Goal: Task Accomplishment & Management: Manage account settings

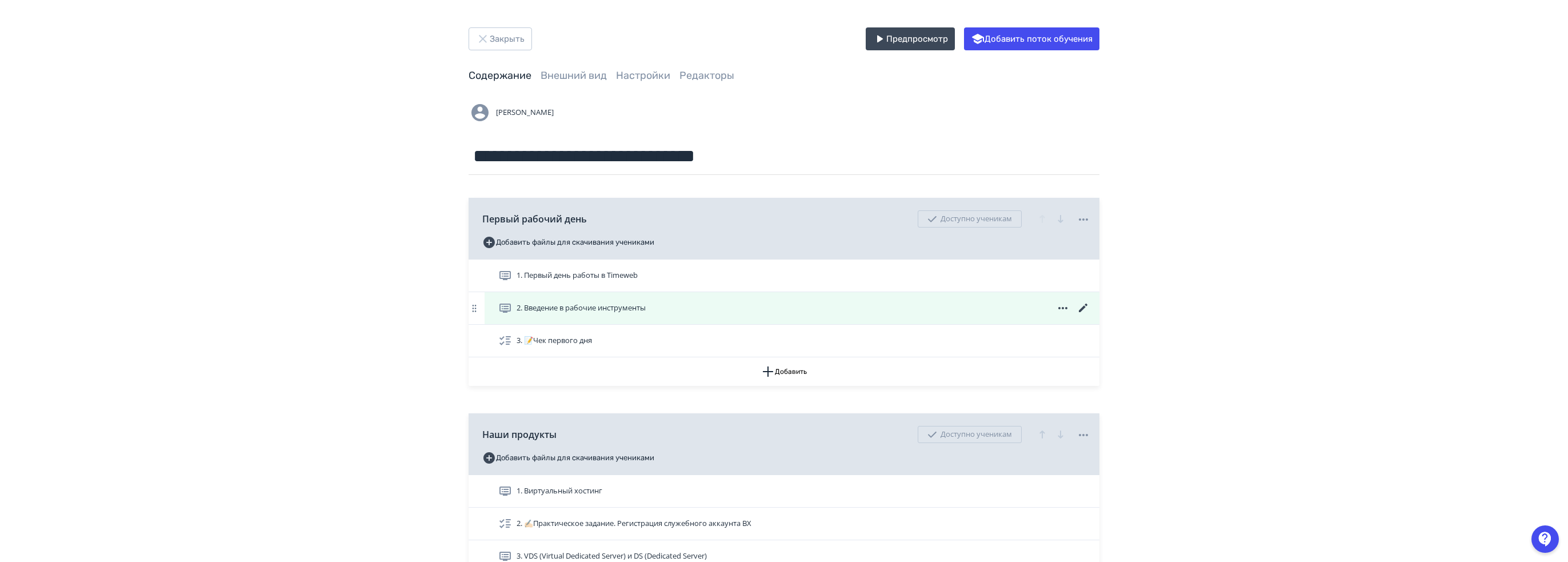
click at [1084, 310] on icon at bounding box center [1083, 308] width 14 height 14
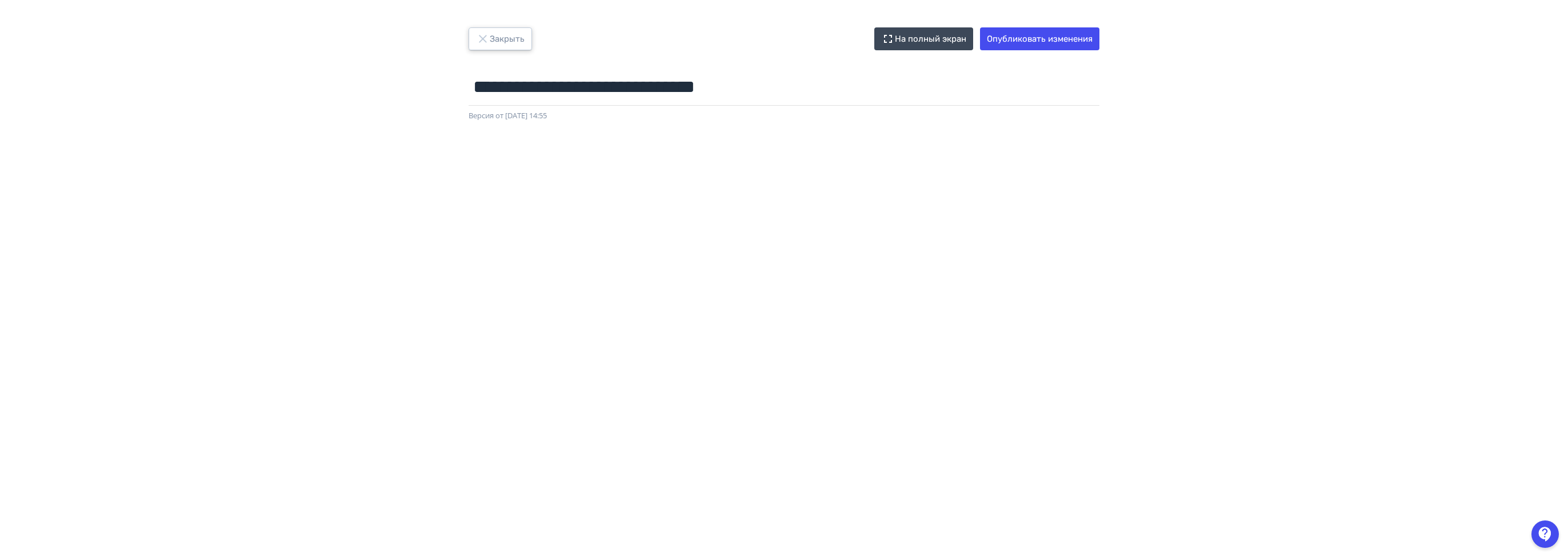
click at [505, 40] on button "Закрыть" at bounding box center [500, 38] width 63 height 22
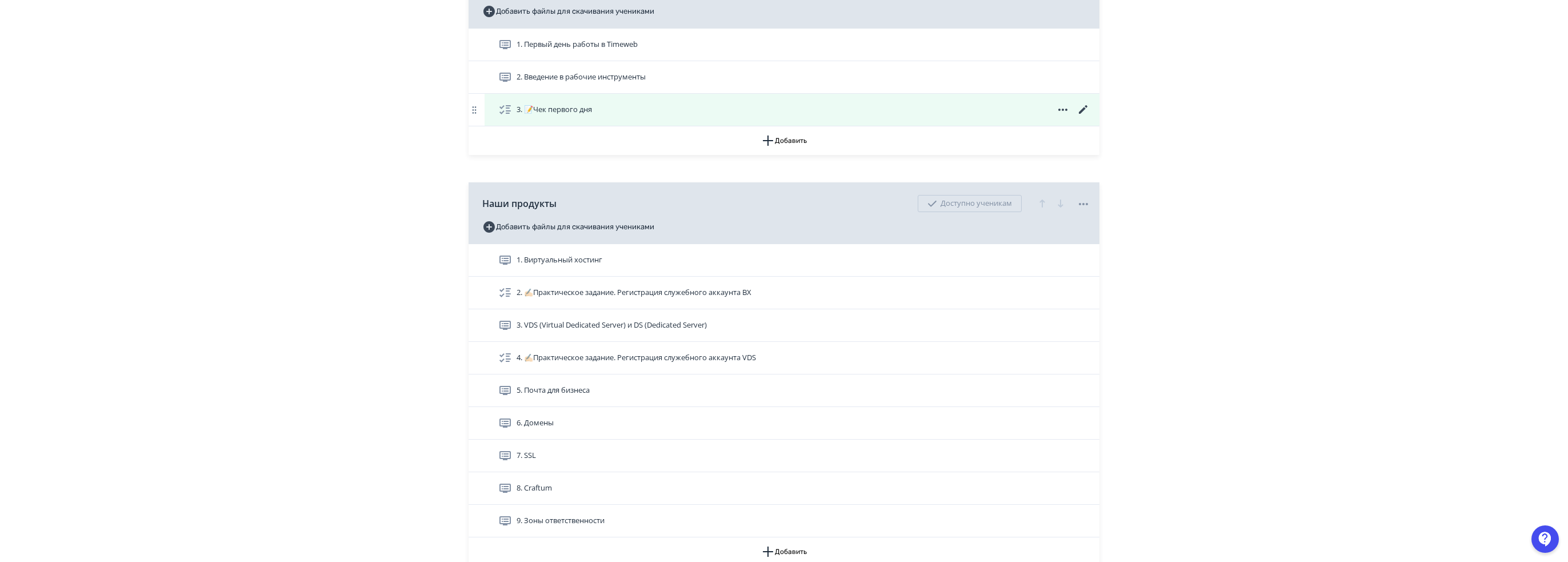
scroll to position [286, 0]
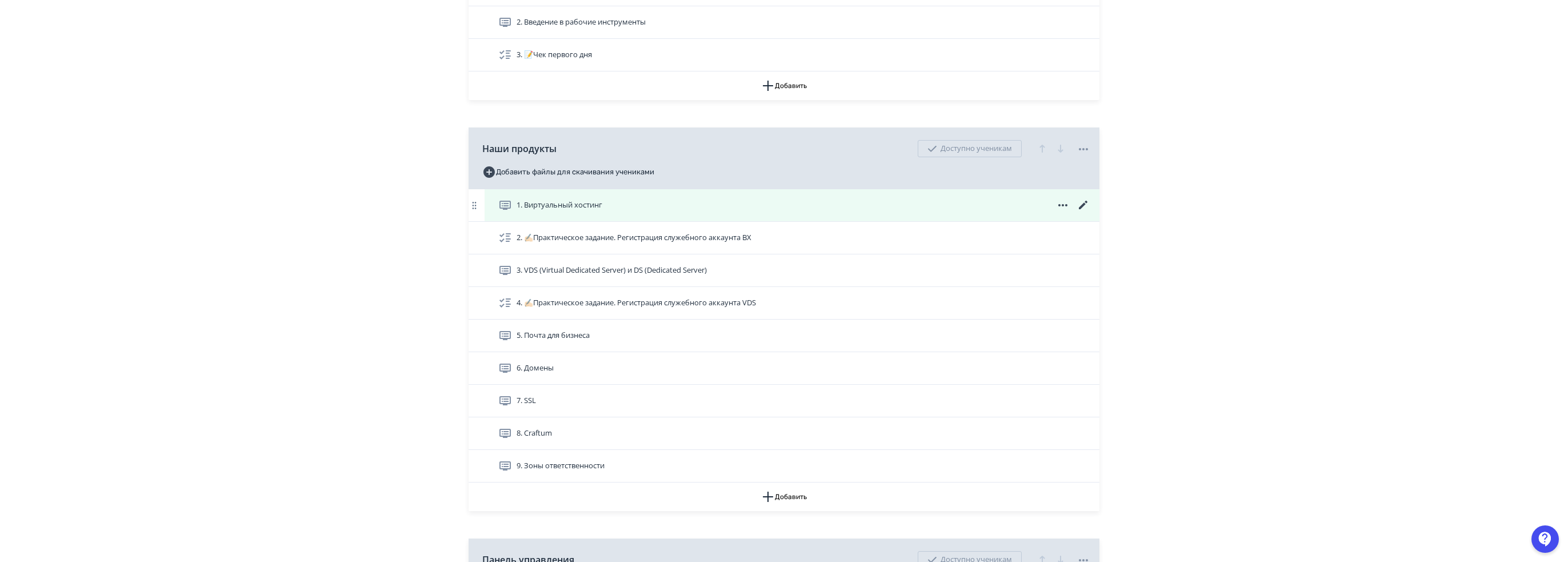
click at [1086, 201] on icon at bounding box center [1082, 204] width 8 height 8
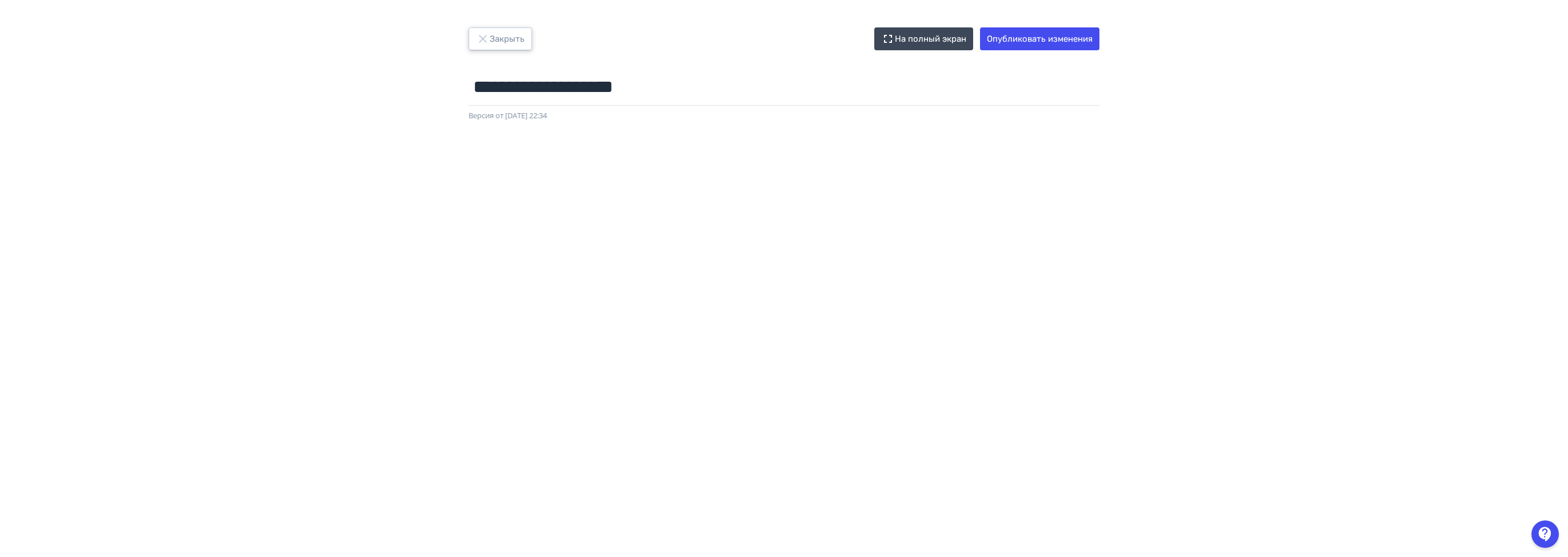
click at [489, 29] on button "Закрыть" at bounding box center [500, 38] width 63 height 22
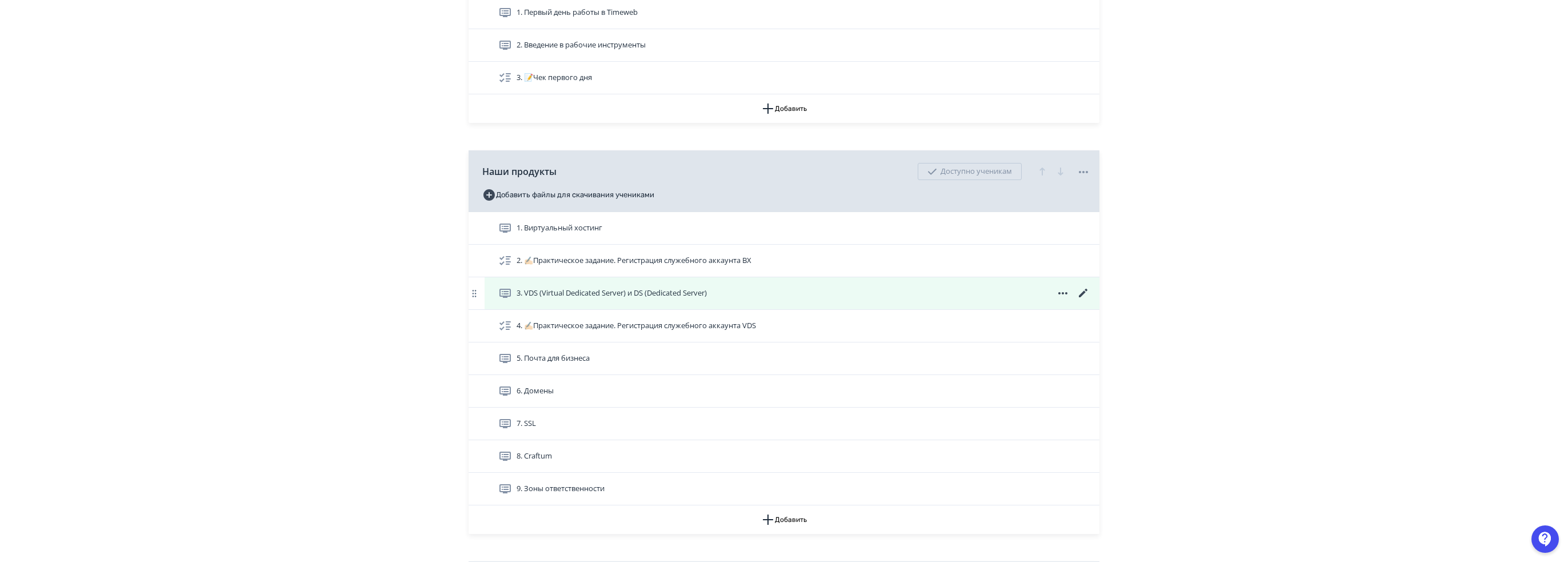
scroll to position [286, 0]
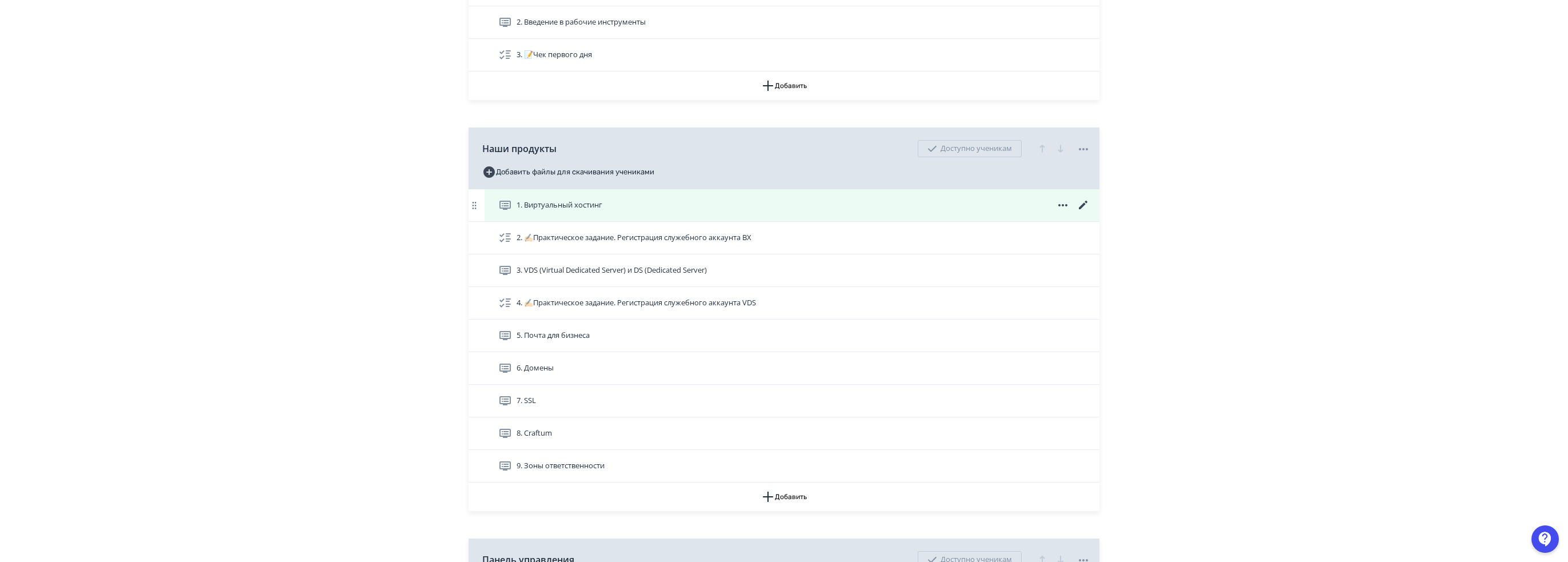
click at [1086, 203] on icon at bounding box center [1082, 204] width 8 height 8
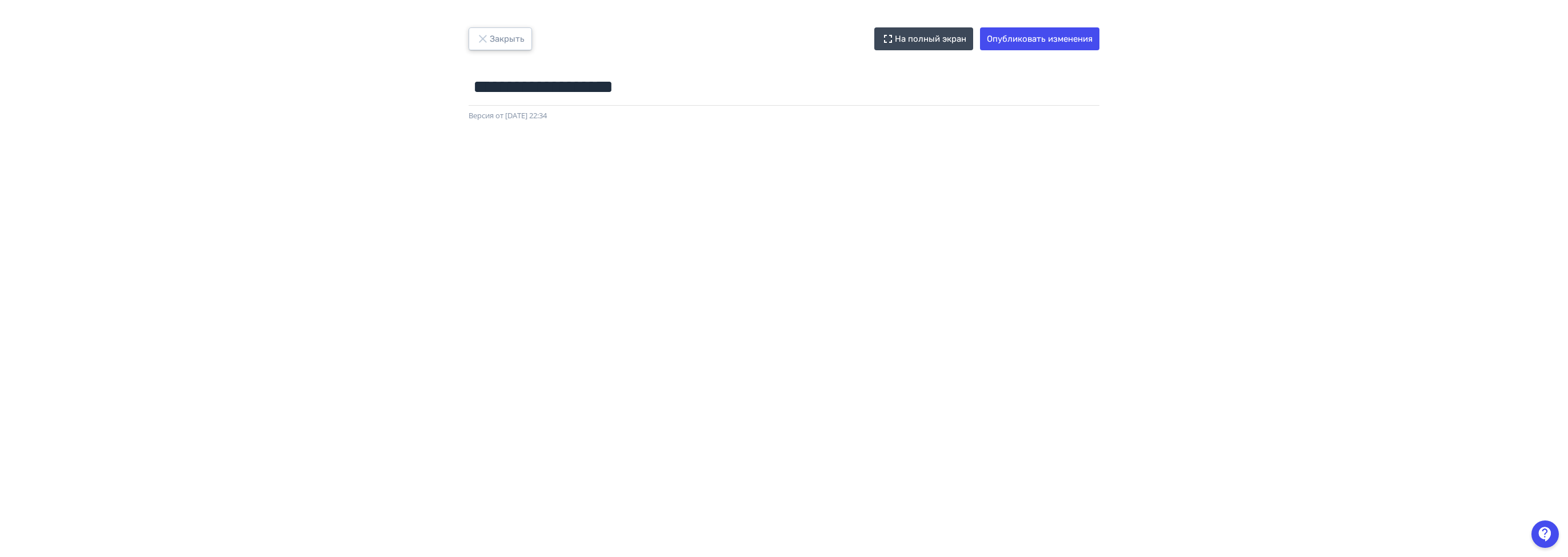
click at [494, 46] on button "Закрыть" at bounding box center [500, 38] width 63 height 22
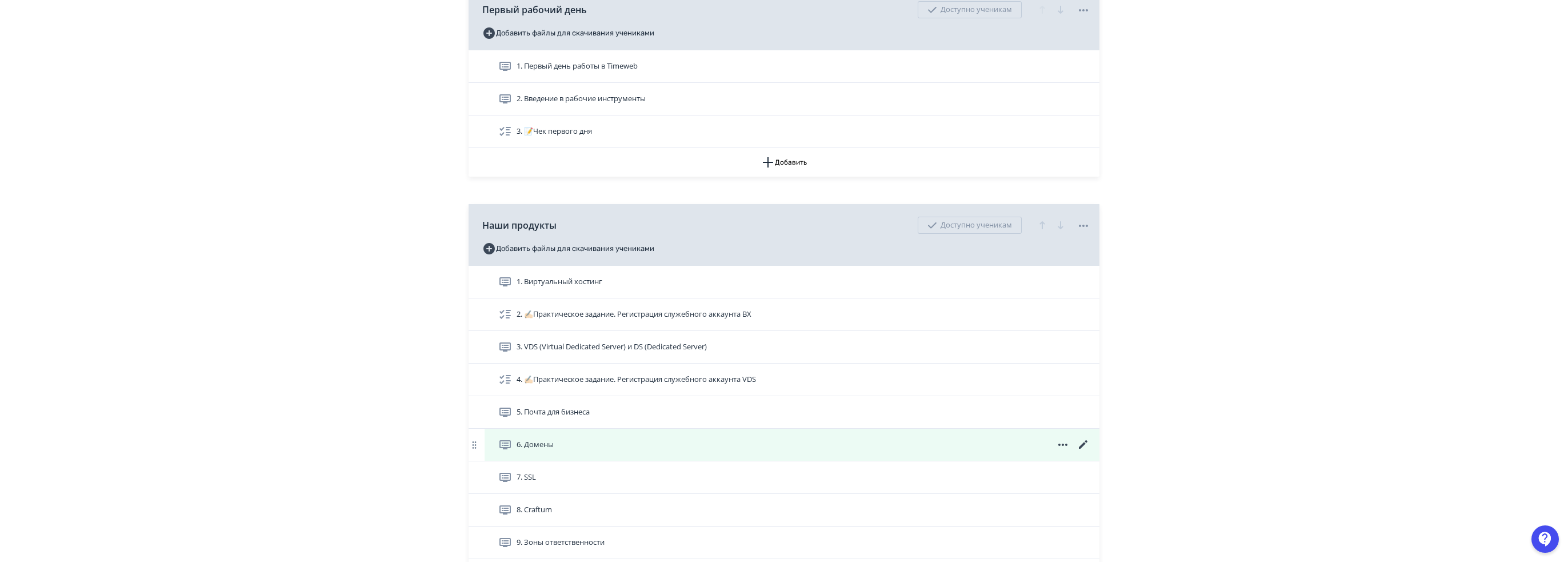
scroll to position [286, 0]
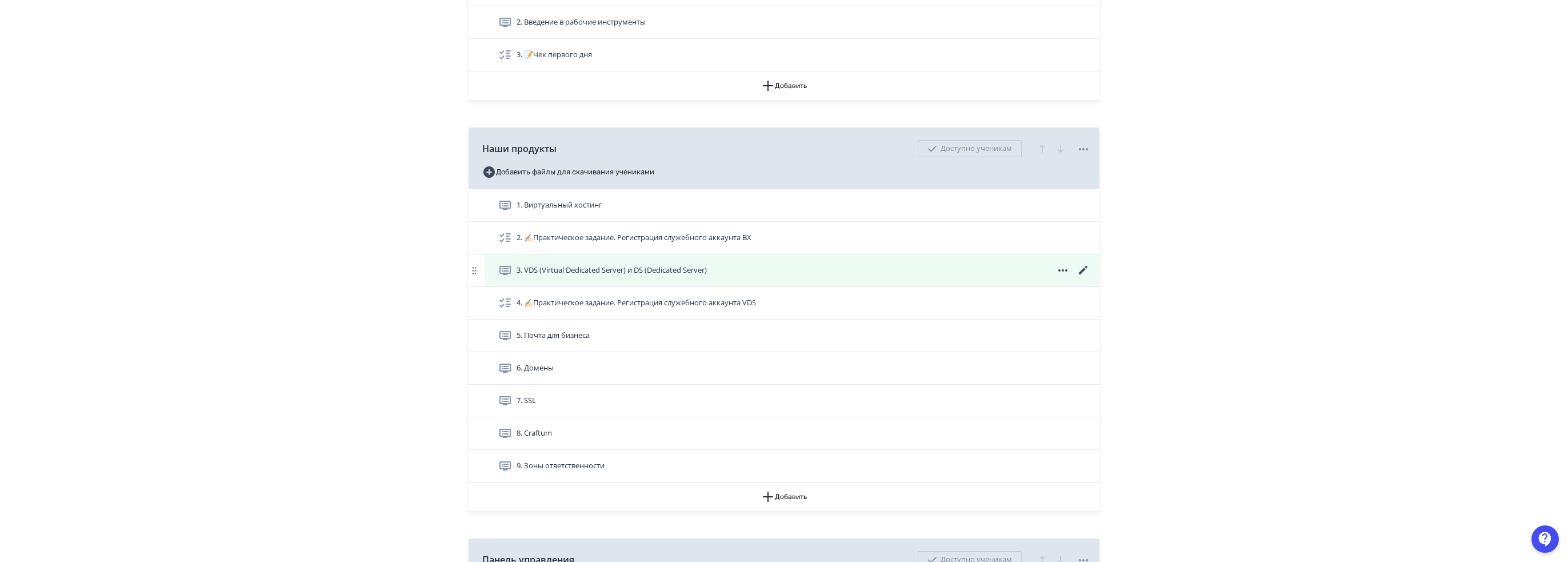
click at [1081, 269] on icon at bounding box center [1083, 270] width 14 height 14
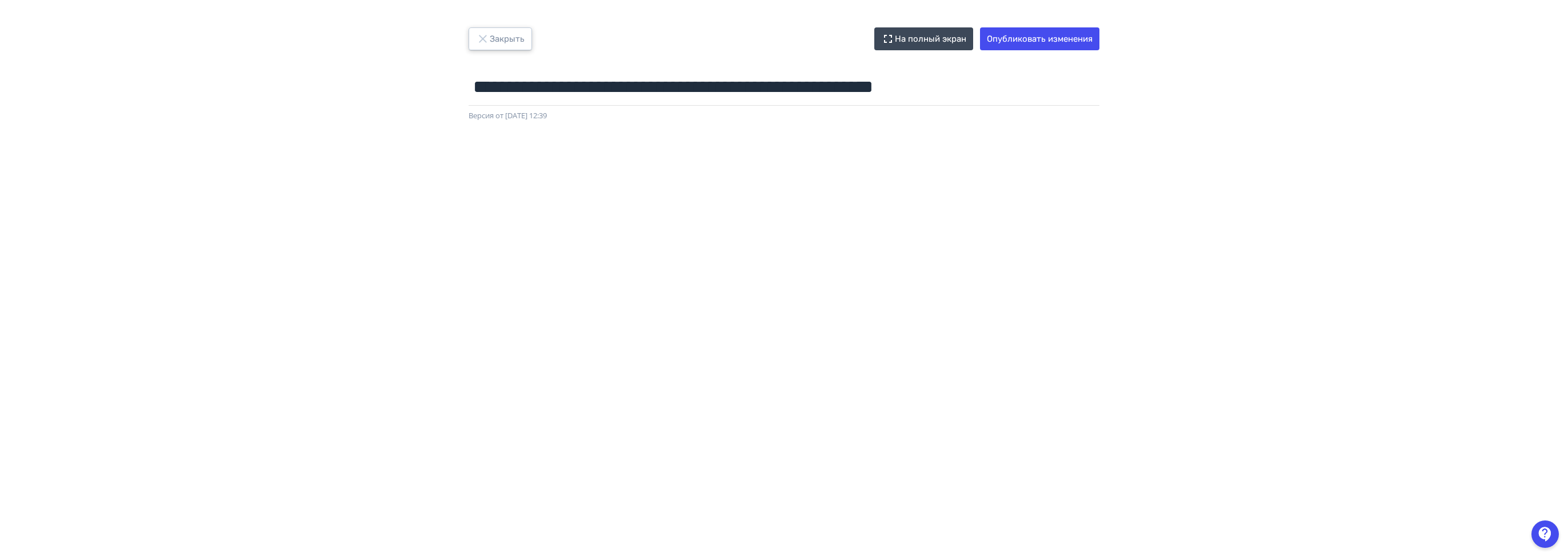
click at [505, 43] on button "Закрыть" at bounding box center [500, 38] width 63 height 22
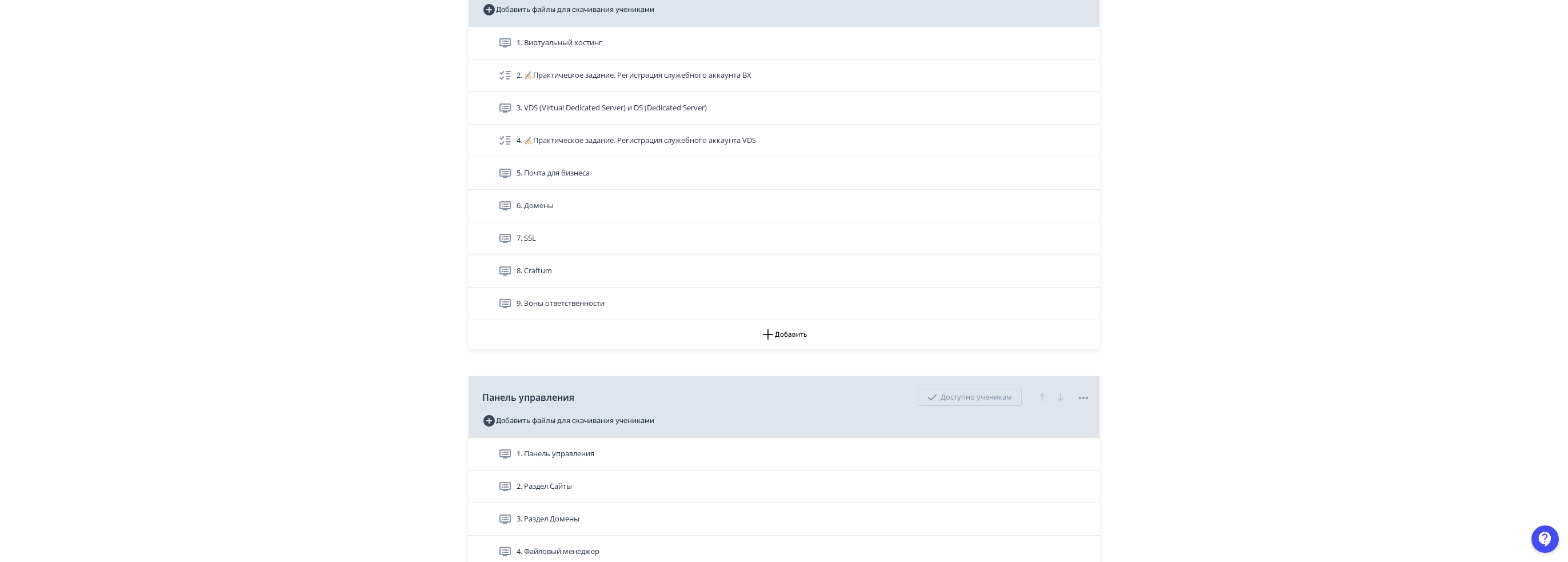
scroll to position [457, 0]
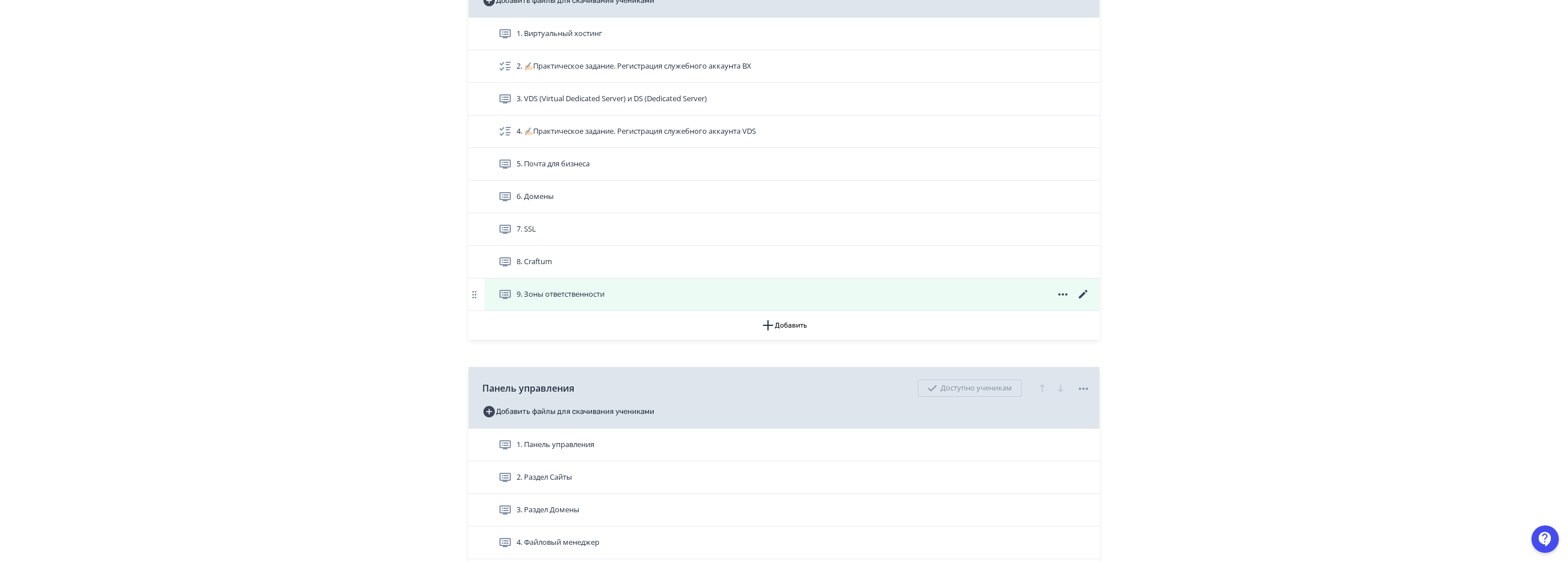
click at [1087, 295] on icon at bounding box center [1083, 294] width 14 height 14
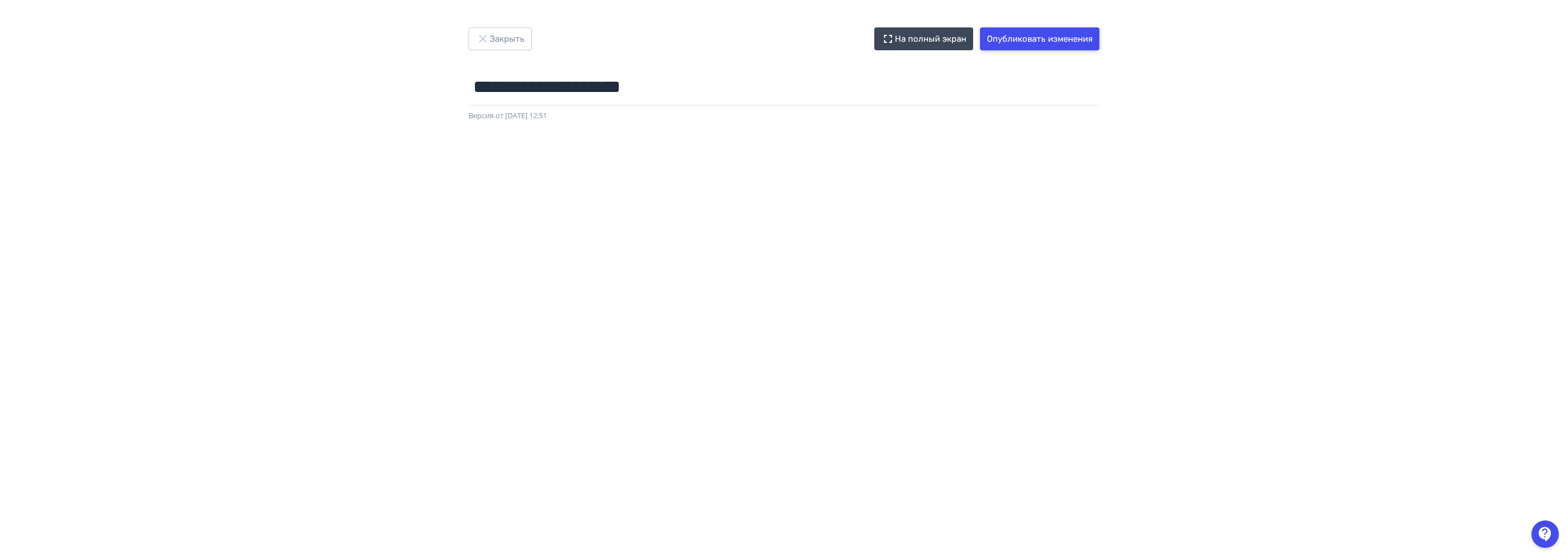
click at [1028, 31] on button "Опубликовать изменения" at bounding box center [1039, 38] width 119 height 22
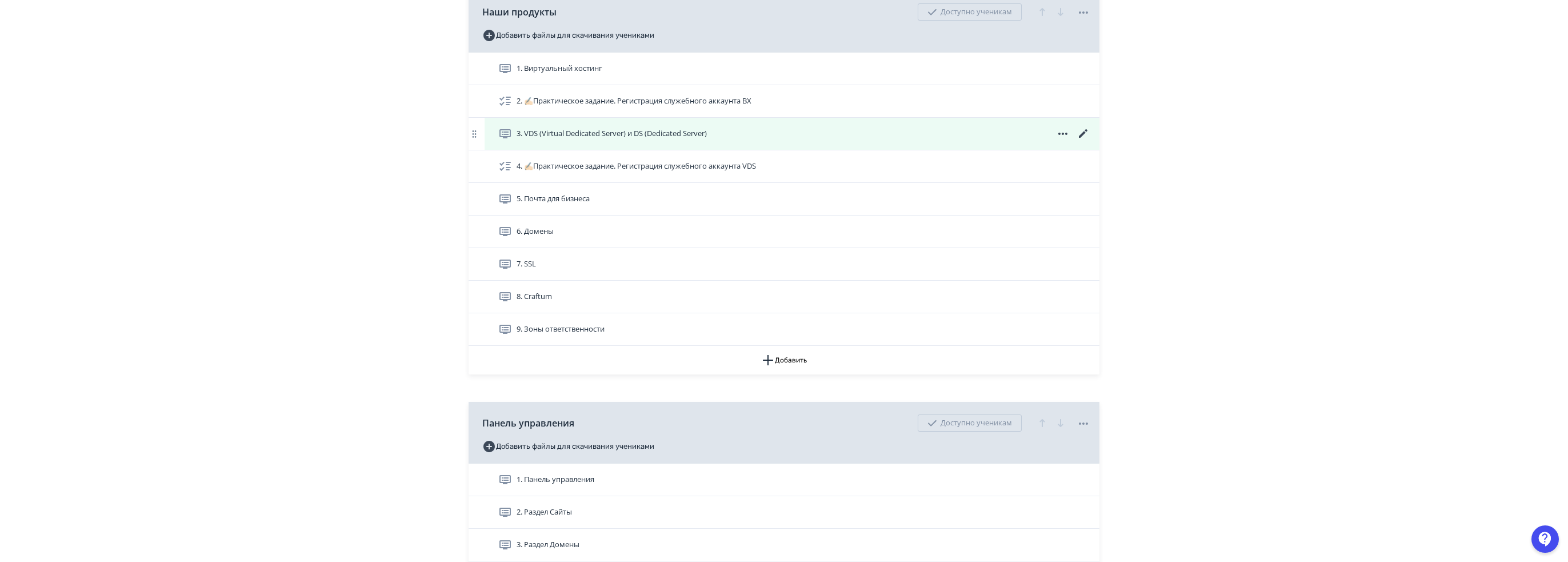
scroll to position [286, 0]
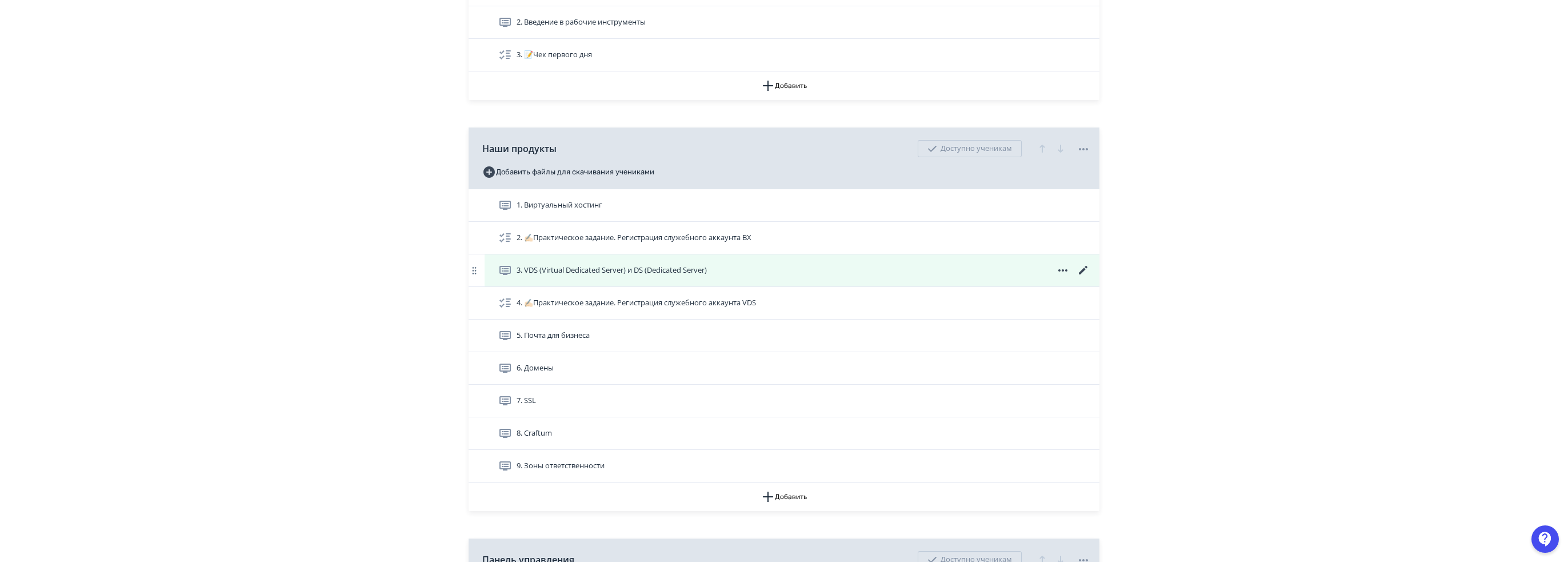
click at [1084, 269] on icon at bounding box center [1082, 270] width 8 height 8
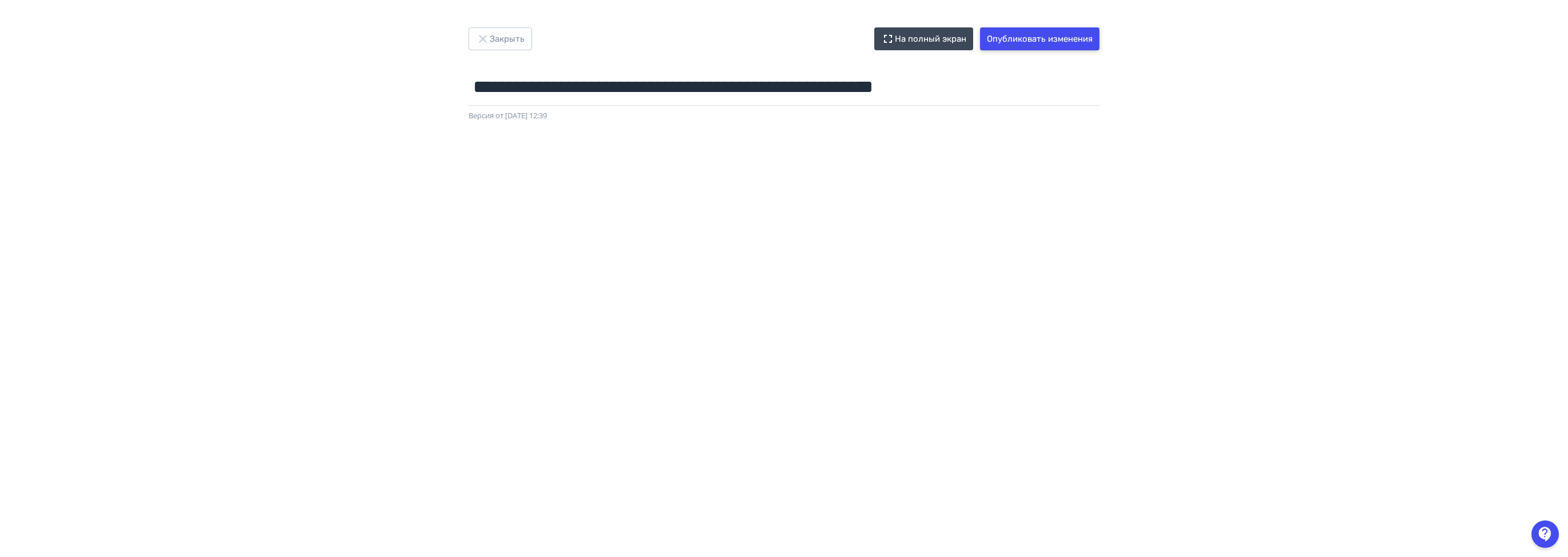
click at [1052, 36] on button "Опубликовать изменения" at bounding box center [1039, 38] width 119 height 22
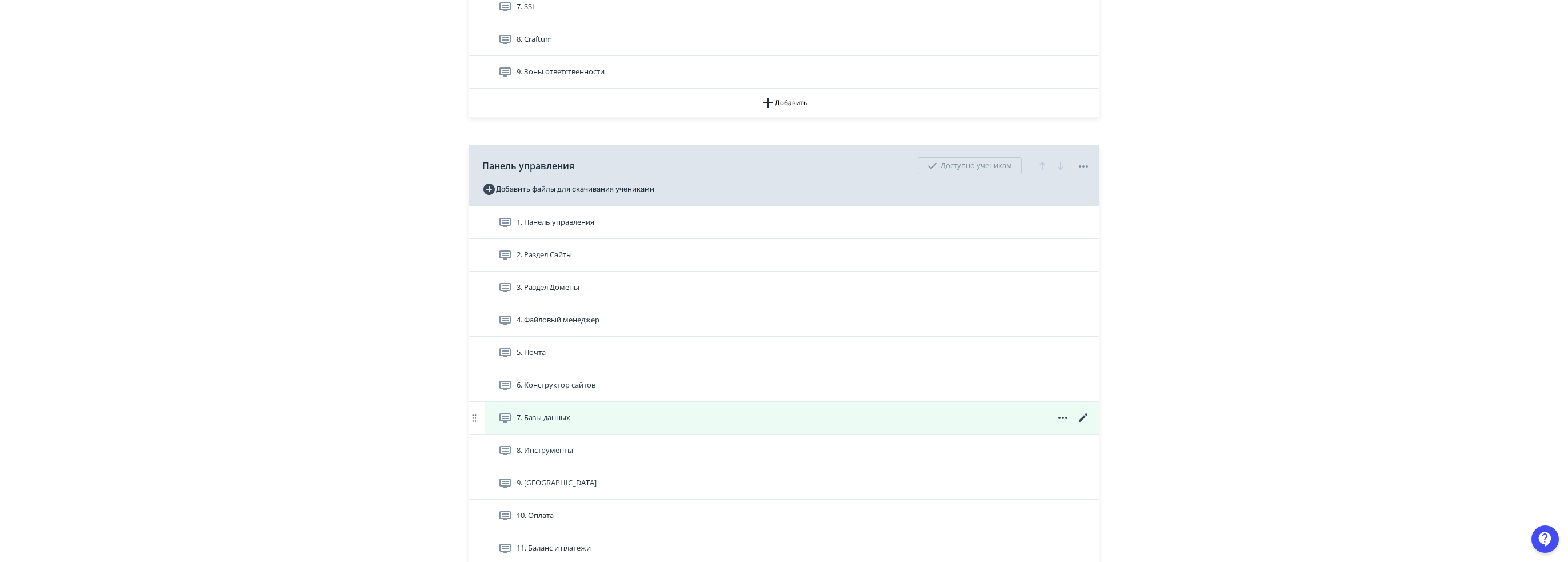
scroll to position [743, 0]
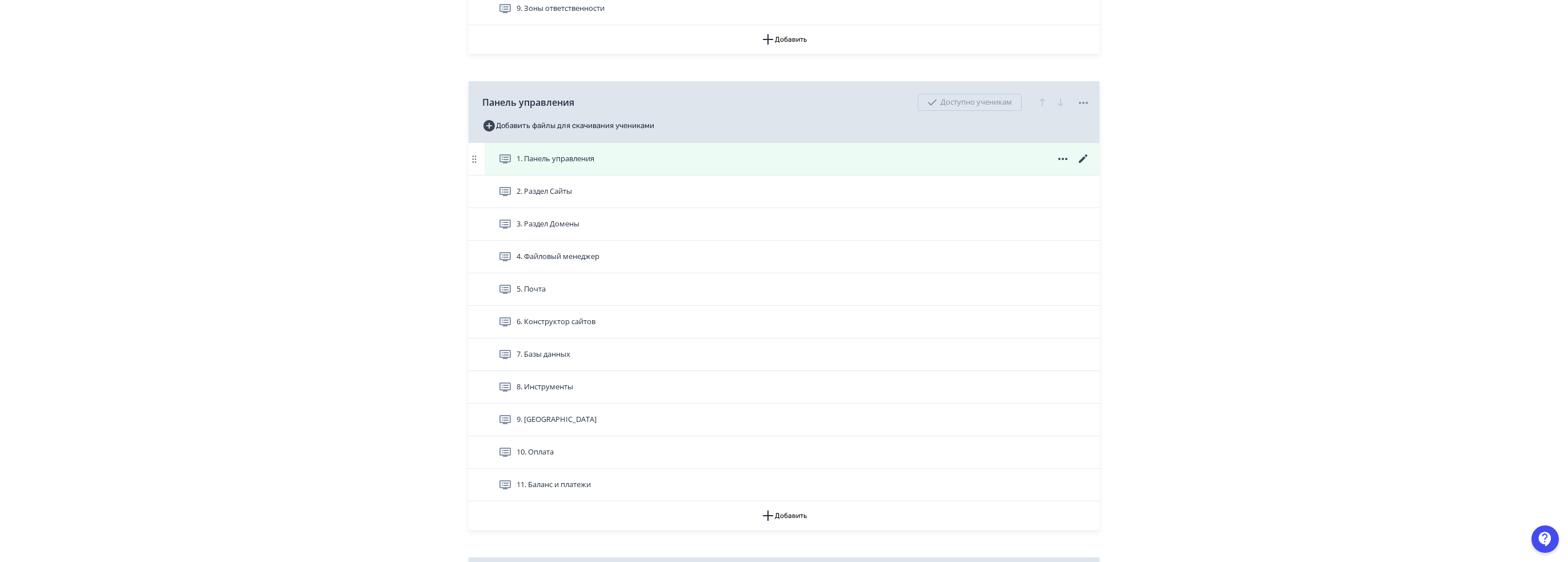
click at [1081, 156] on icon at bounding box center [1083, 159] width 14 height 14
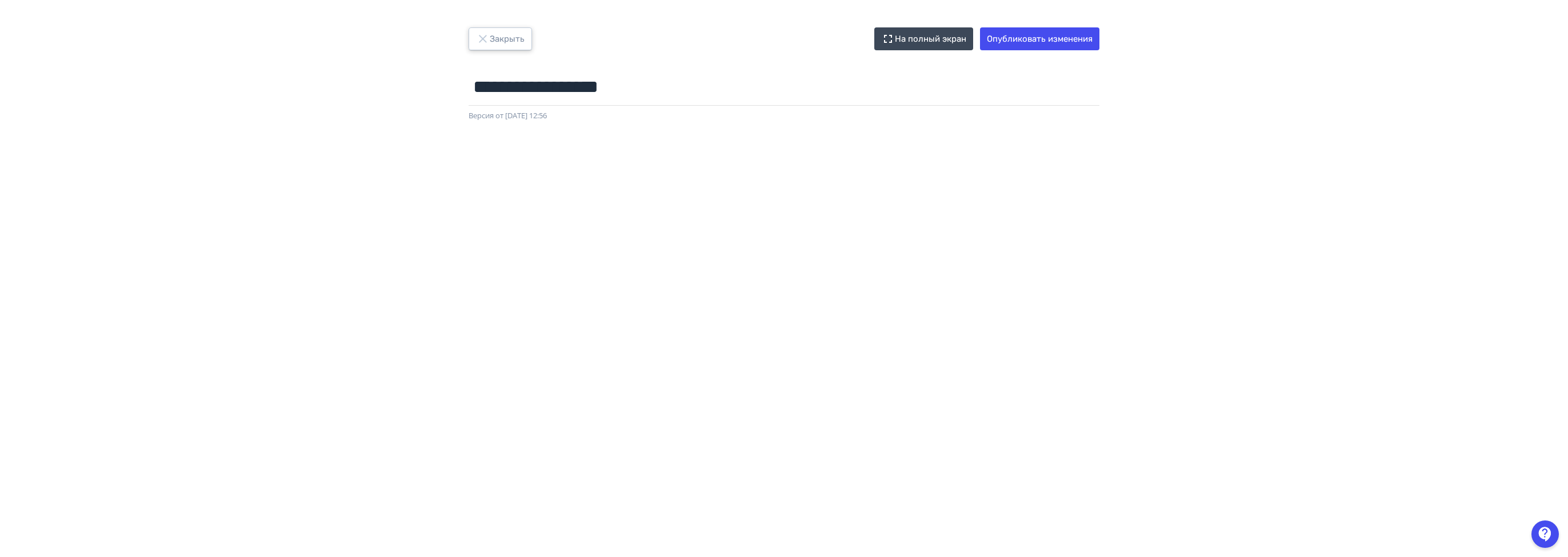
click at [495, 36] on button "Закрыть" at bounding box center [500, 38] width 63 height 22
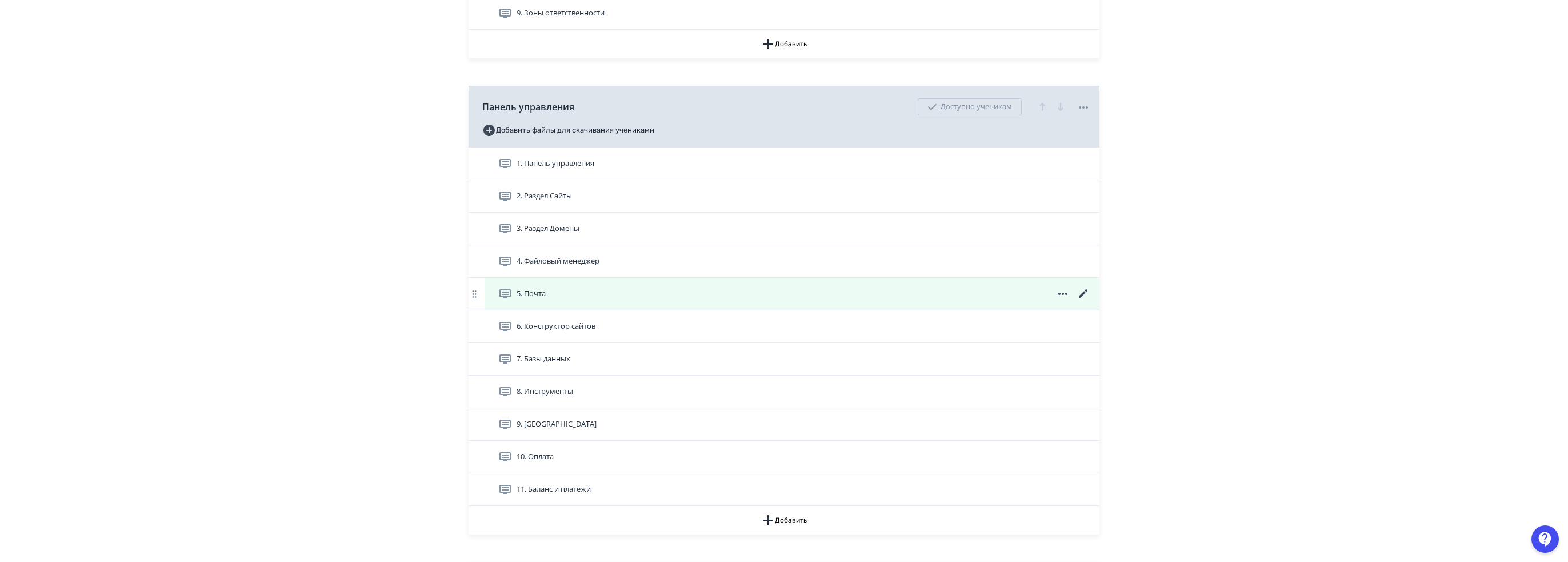
scroll to position [800, 0]
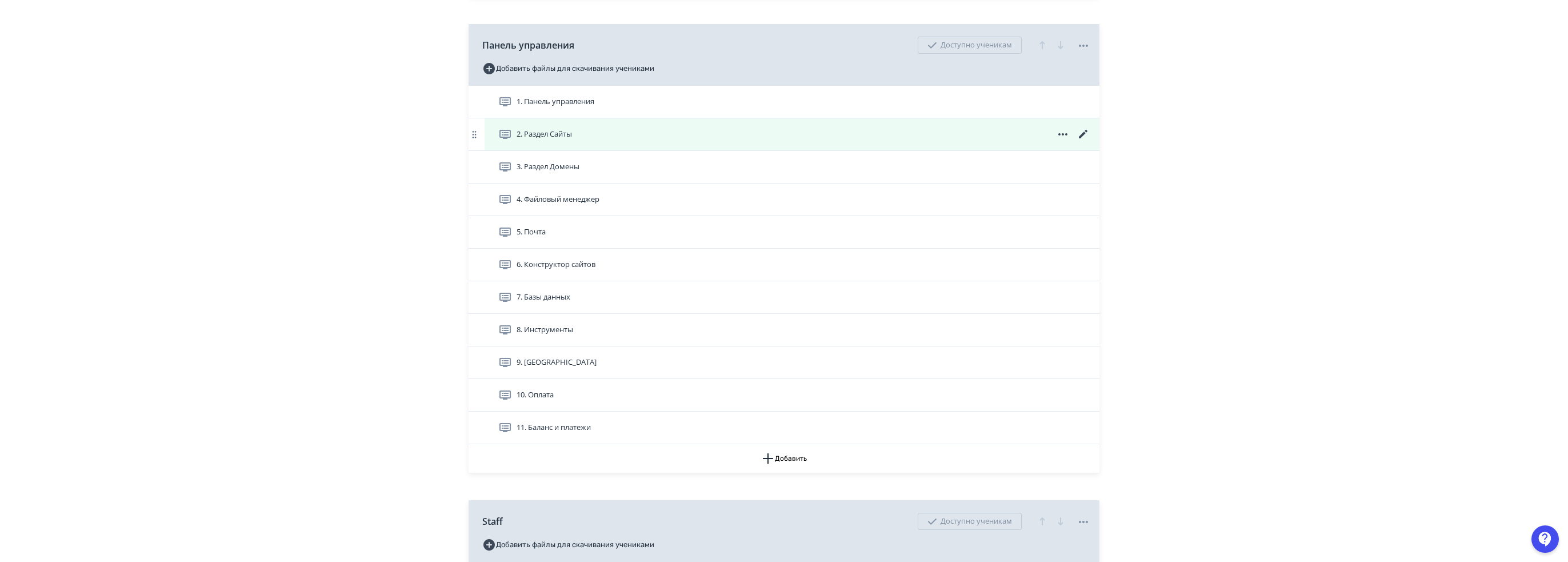
click at [1084, 130] on icon at bounding box center [1083, 134] width 14 height 14
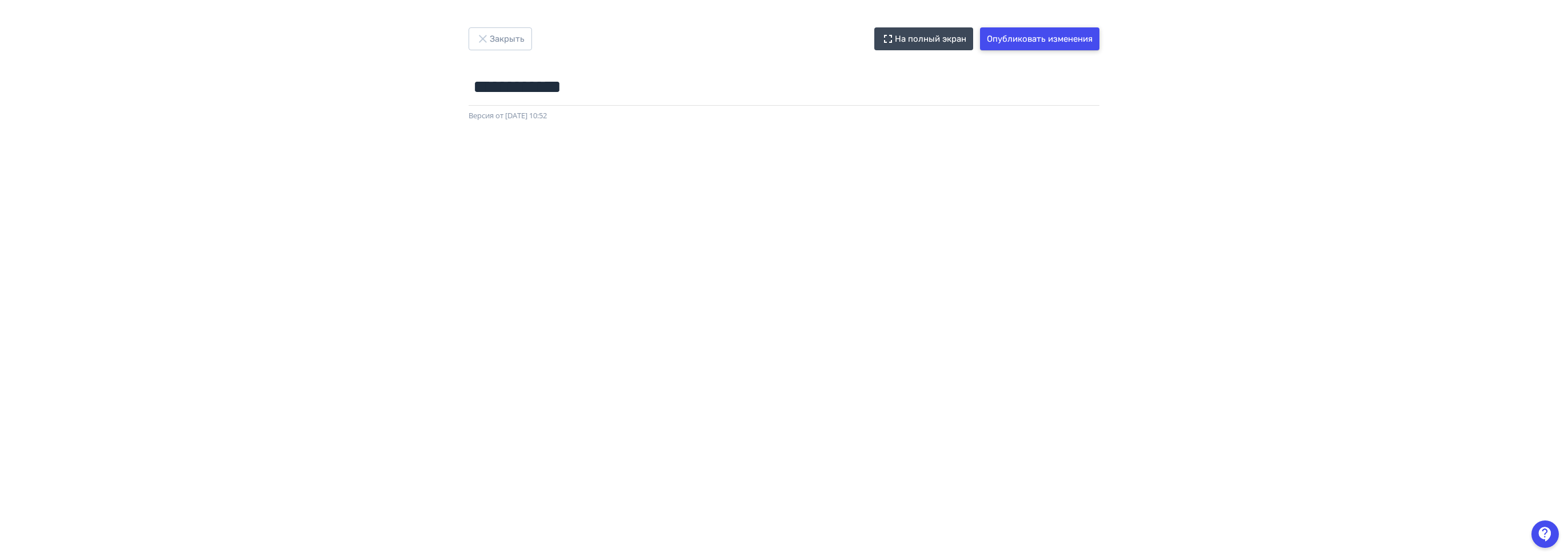
click at [1060, 45] on button "Опубликовать изменения" at bounding box center [1039, 38] width 119 height 22
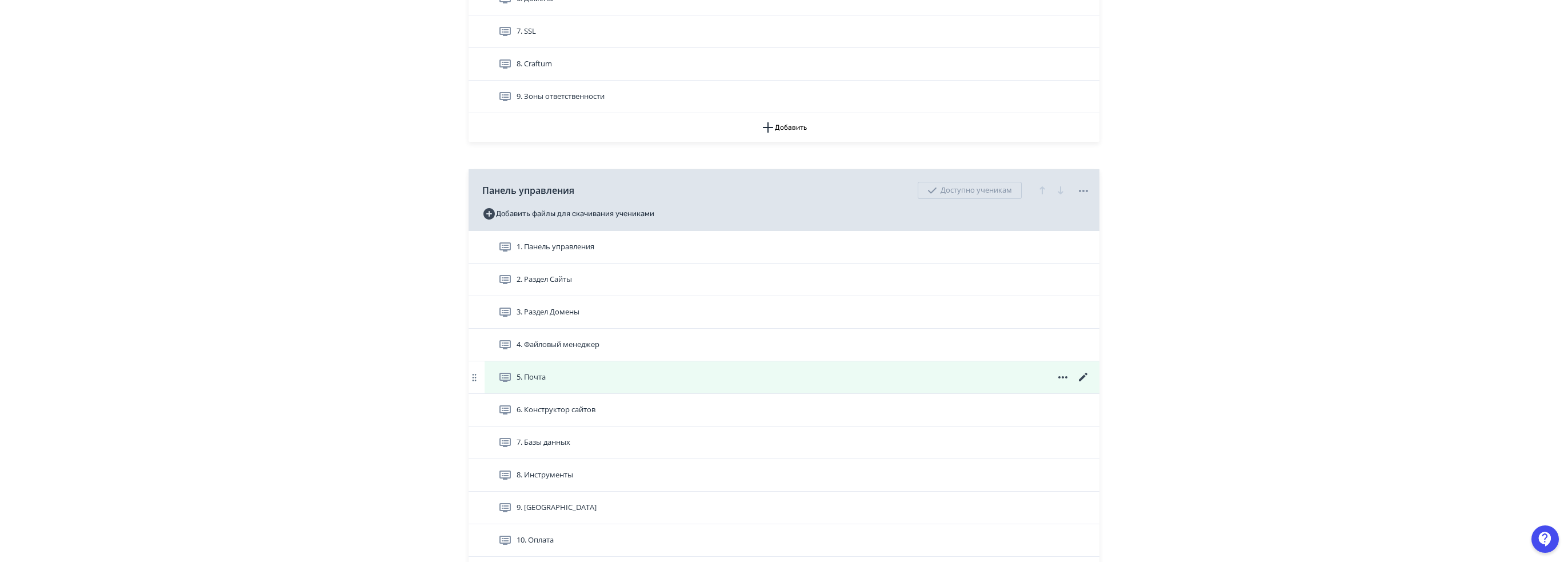
scroll to position [686, 0]
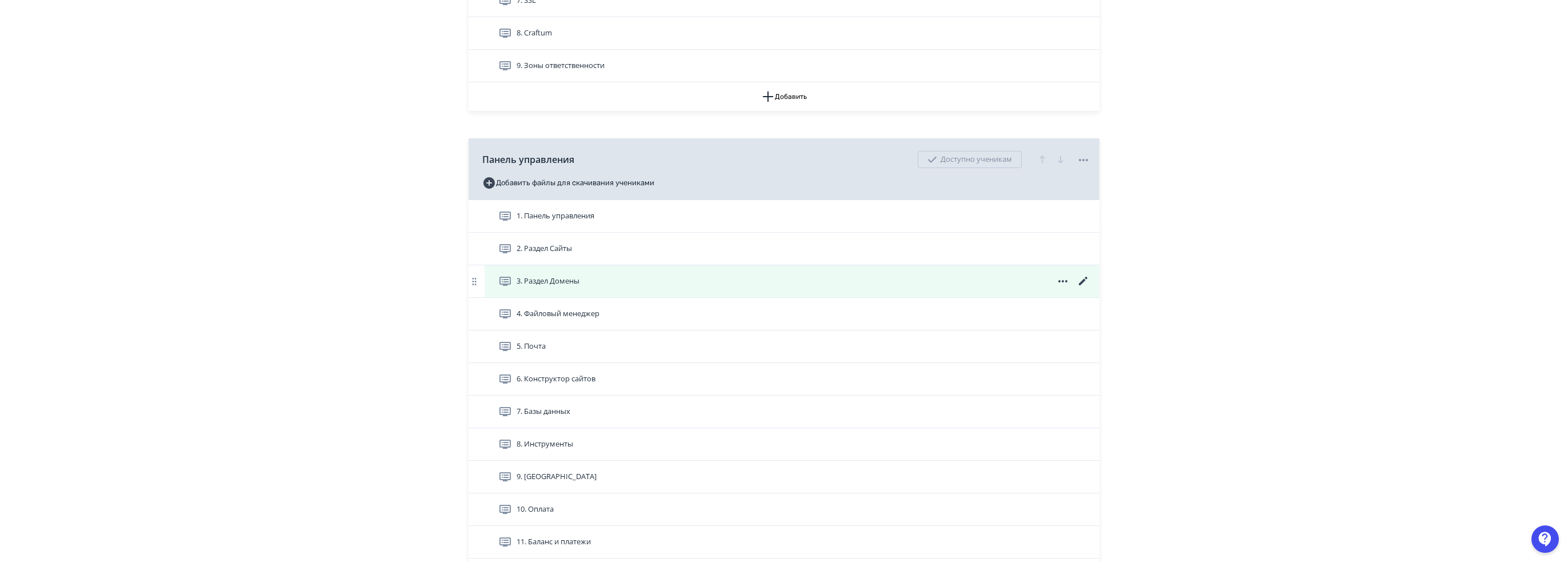
click at [1087, 278] on icon at bounding box center [1083, 281] width 14 height 14
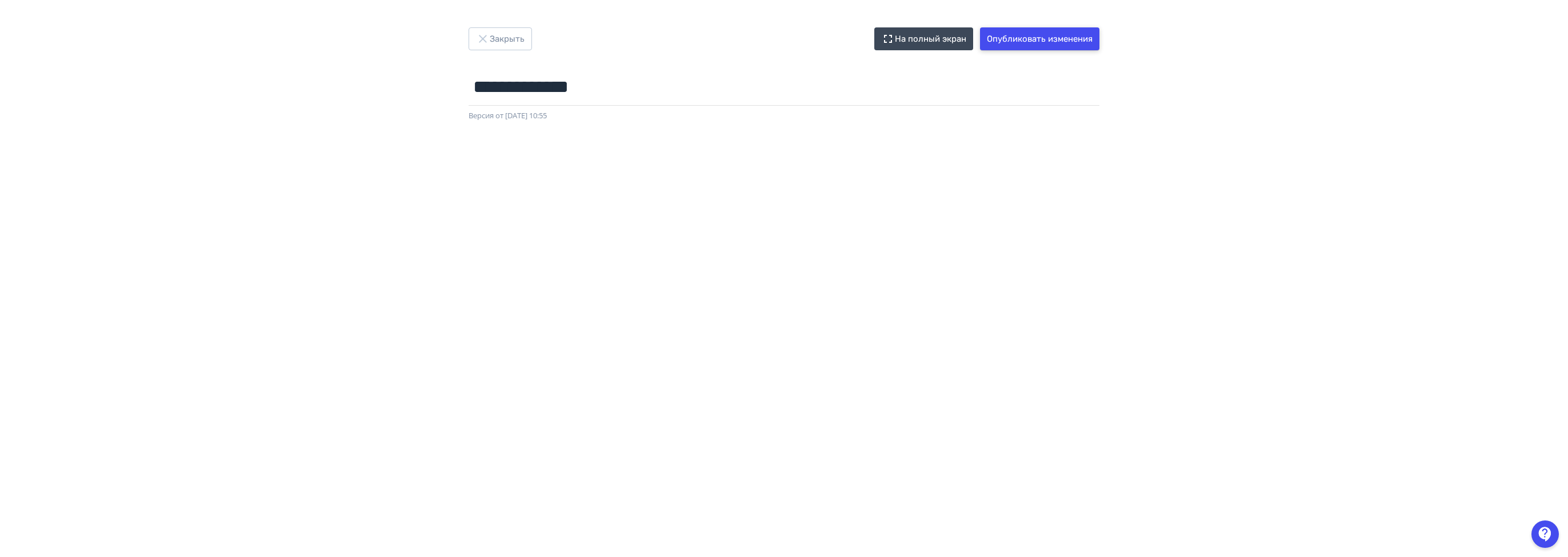
click at [1003, 39] on button "Опубликовать изменения" at bounding box center [1039, 38] width 119 height 22
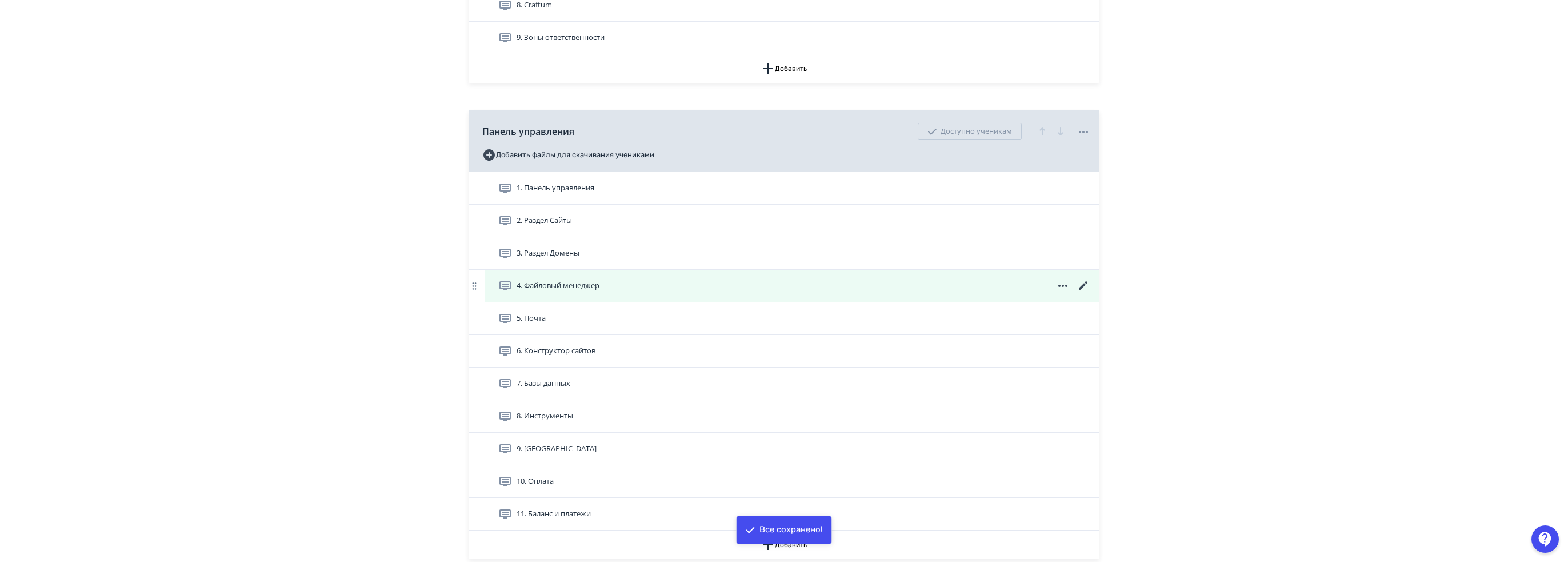
scroll to position [743, 0]
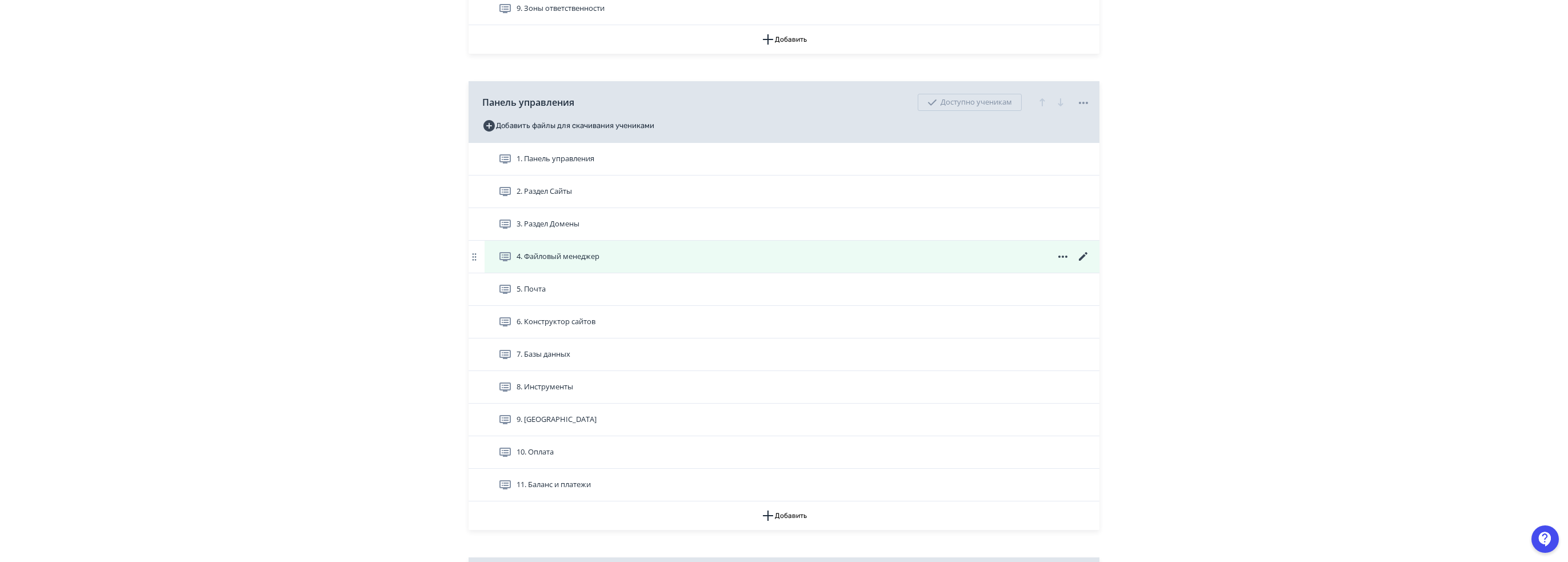
click at [1083, 256] on icon at bounding box center [1082, 256] width 8 height 8
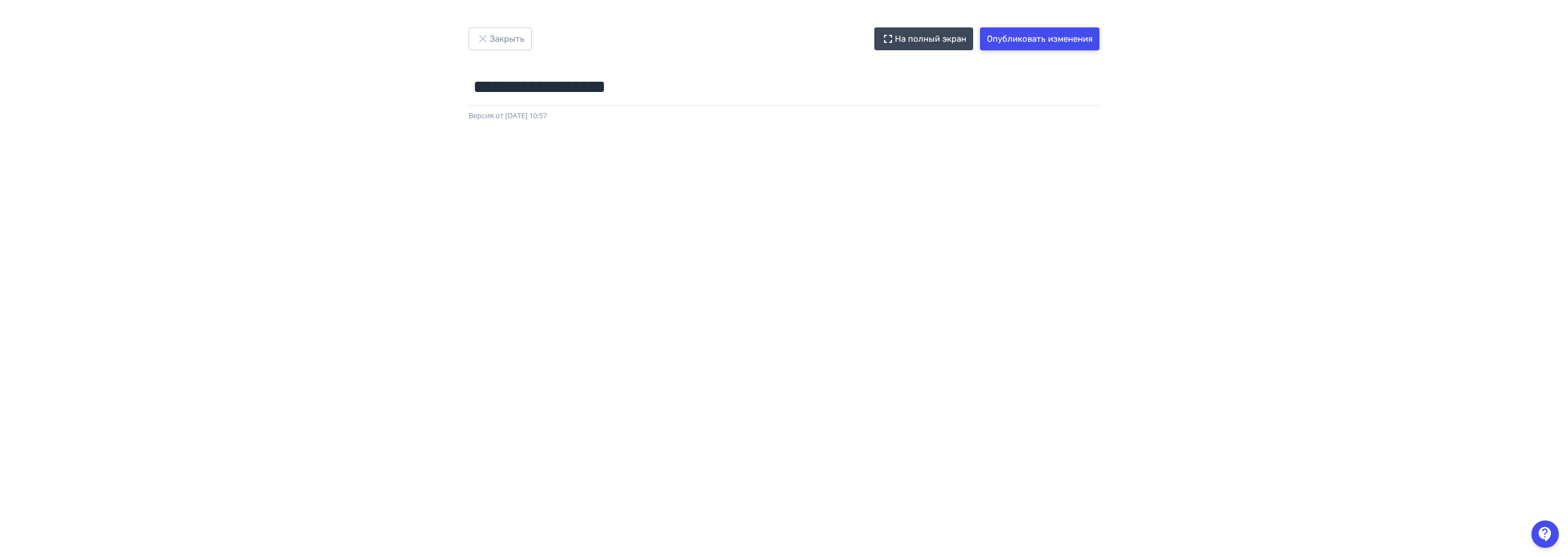
click at [1078, 31] on button "Опубликовать изменения" at bounding box center [1039, 38] width 119 height 22
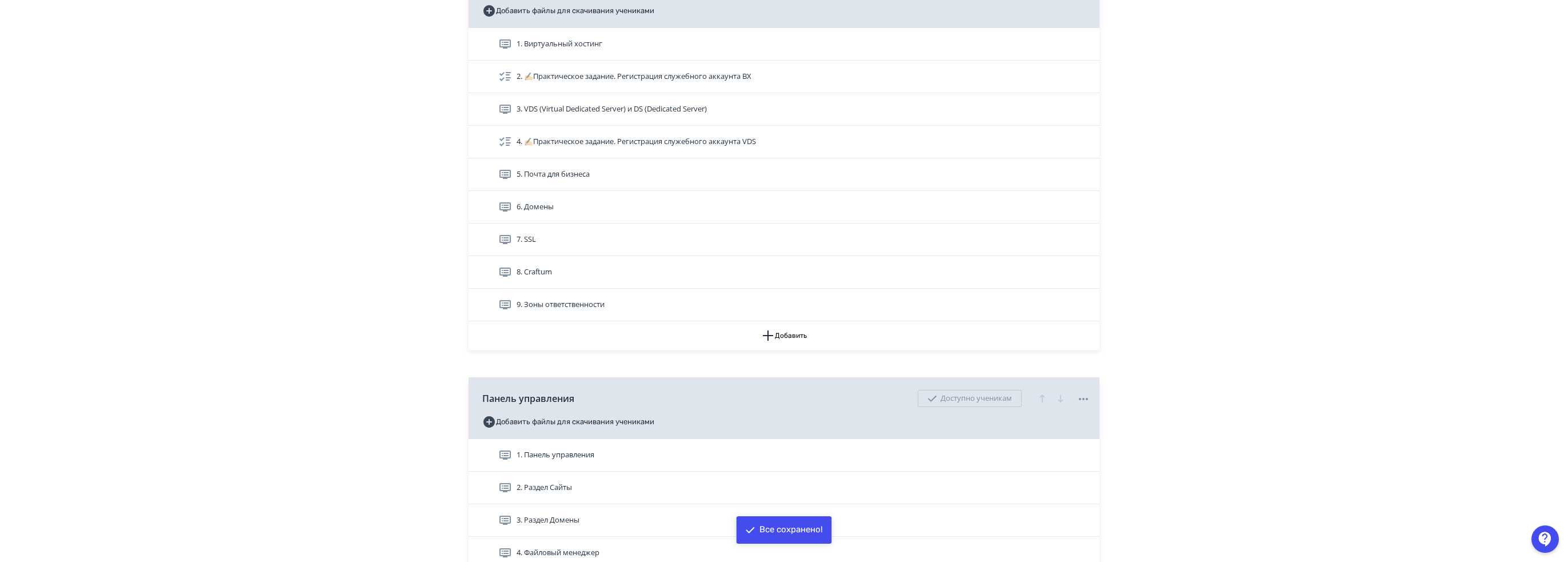
scroll to position [800, 0]
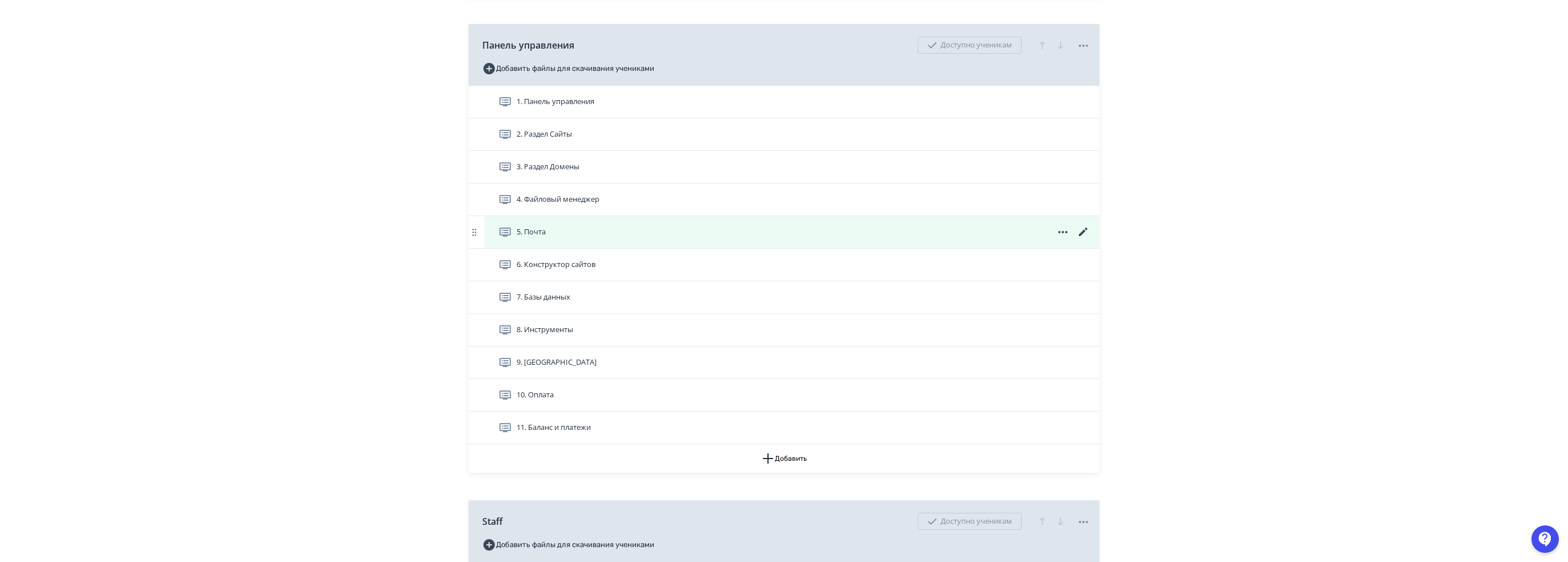
click at [1083, 226] on icon at bounding box center [1083, 232] width 14 height 14
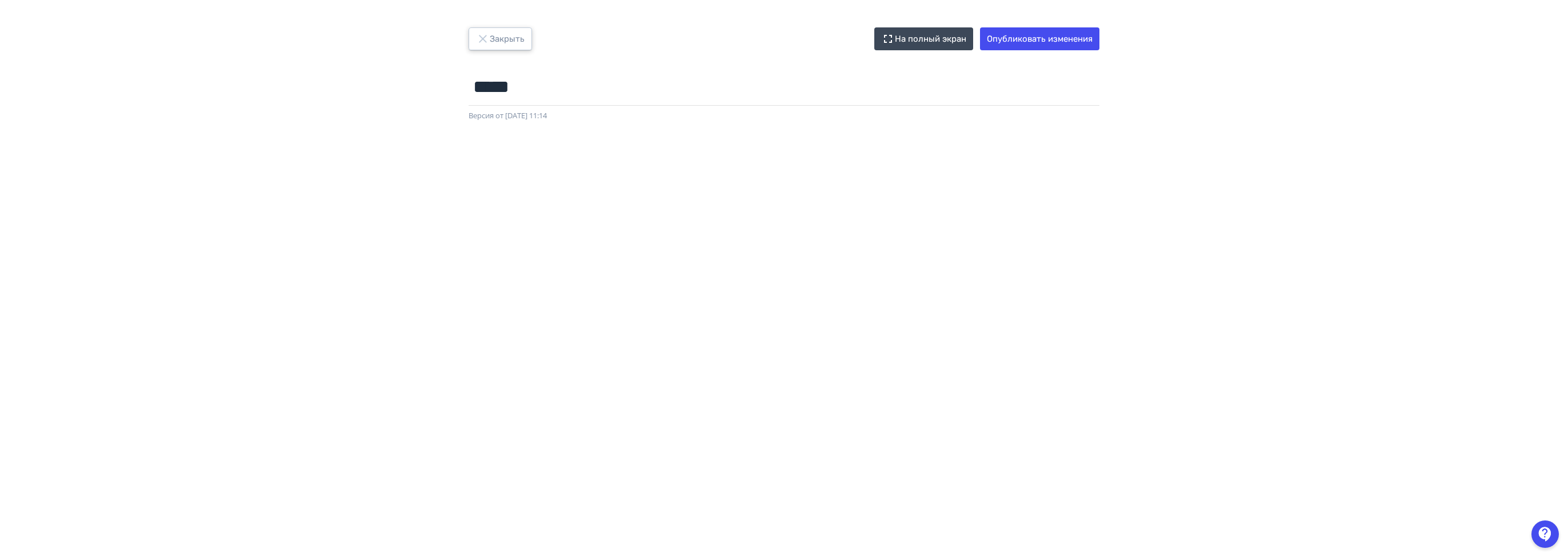
click at [511, 30] on button "Закрыть" at bounding box center [500, 38] width 63 height 22
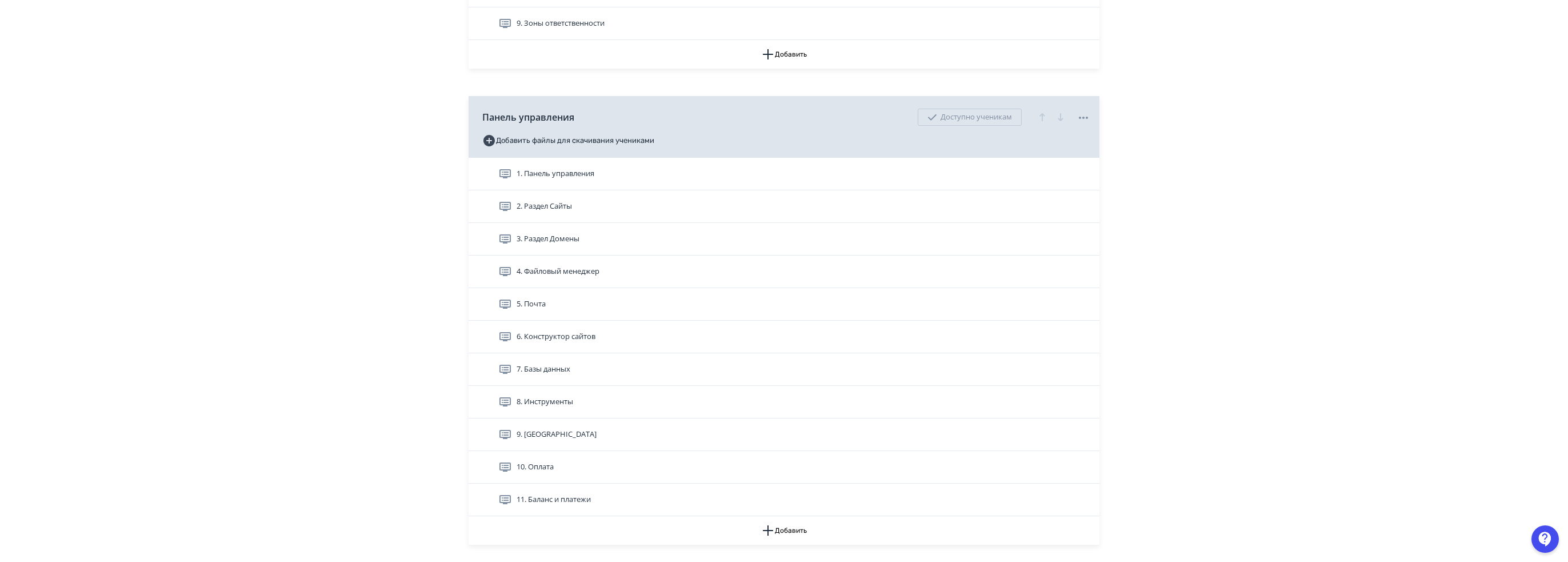
scroll to position [743, 0]
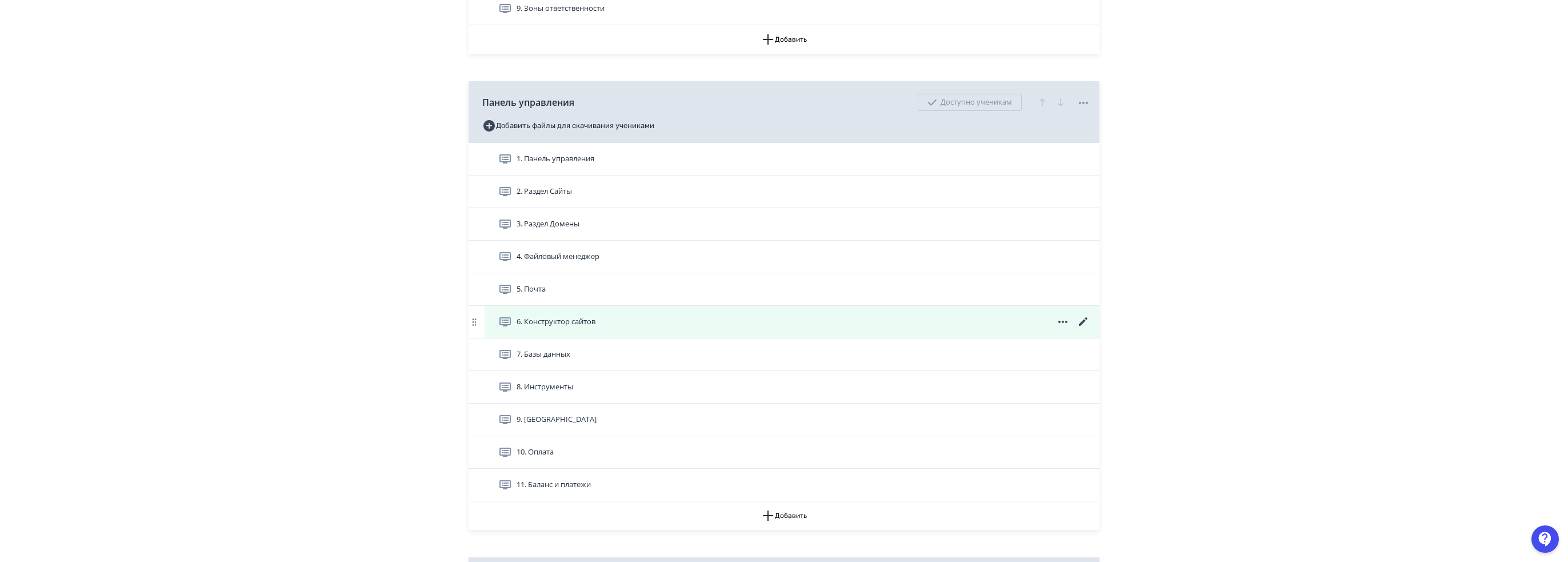
click at [1084, 324] on icon at bounding box center [1083, 321] width 14 height 14
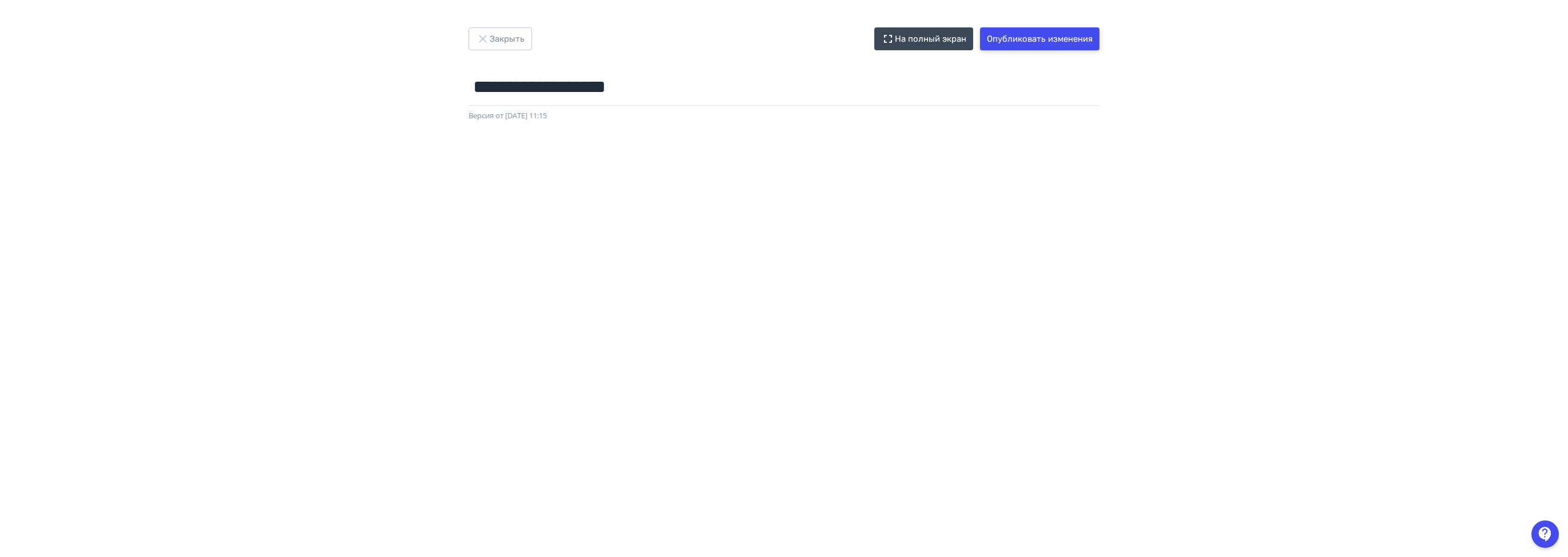
click at [1053, 44] on button "Опубликовать изменения" at bounding box center [1039, 38] width 119 height 22
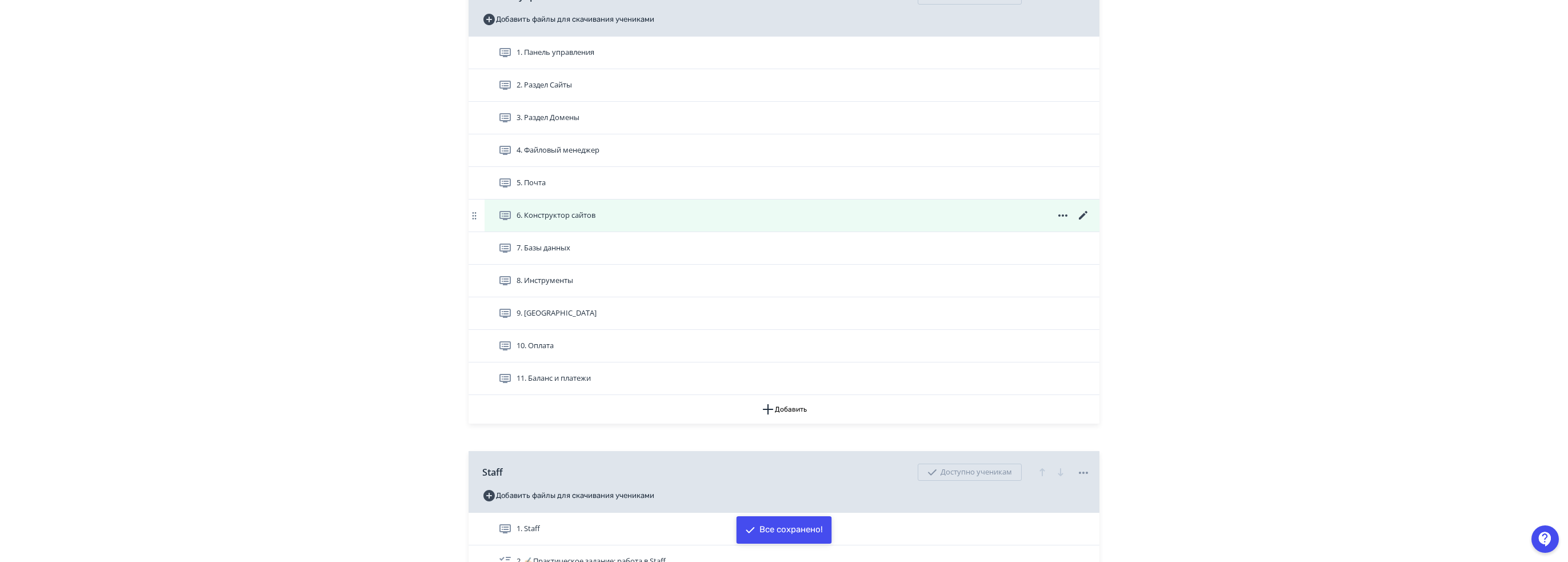
scroll to position [858, 0]
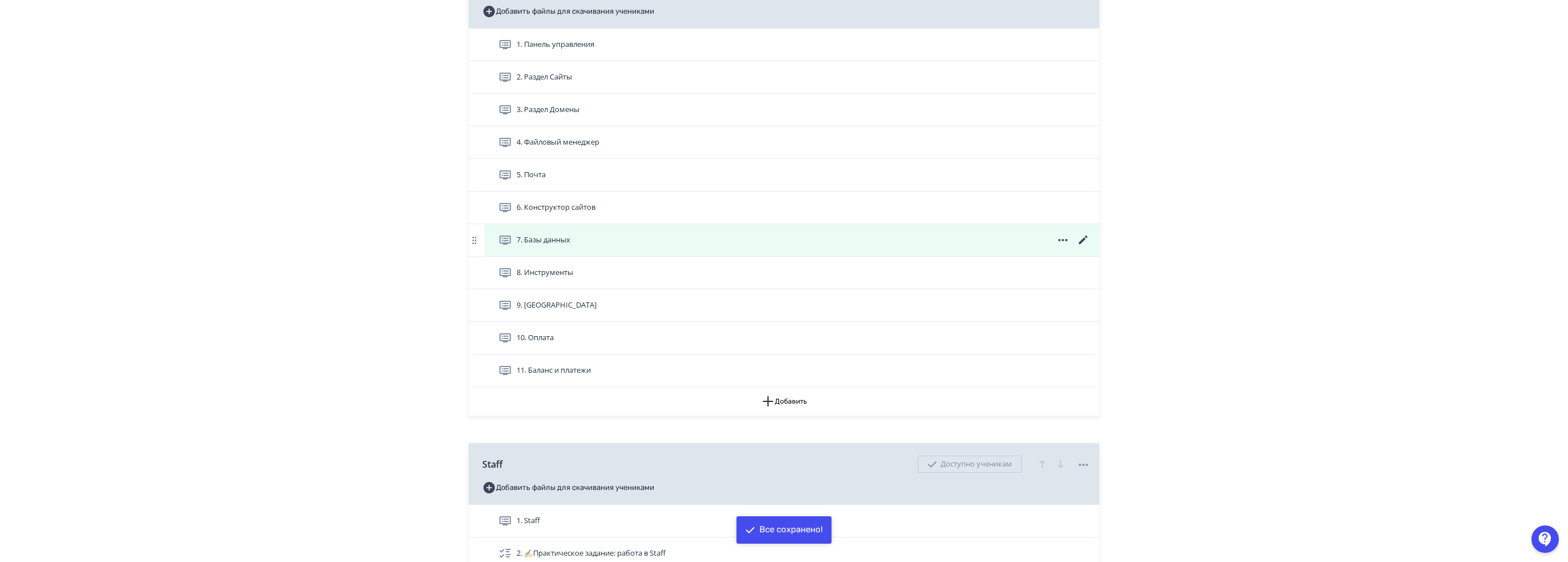
click at [1085, 235] on icon at bounding box center [1082, 239] width 8 height 8
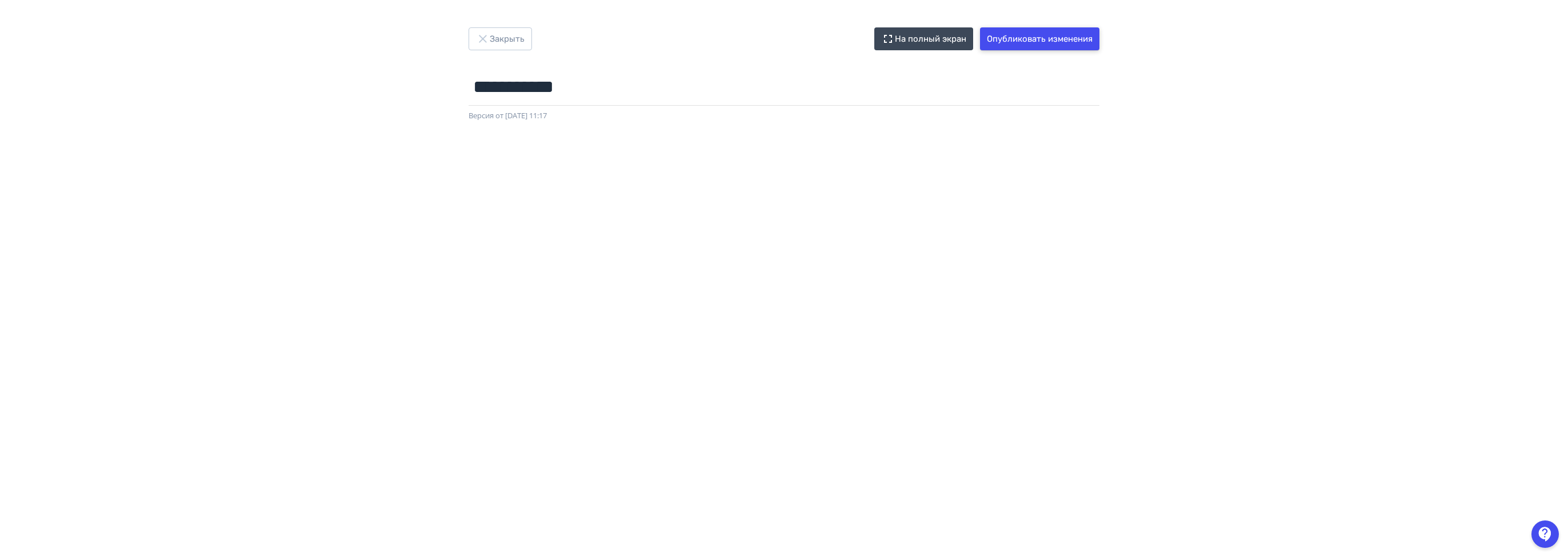
click at [1058, 41] on button "Опубликовать изменения" at bounding box center [1039, 38] width 119 height 22
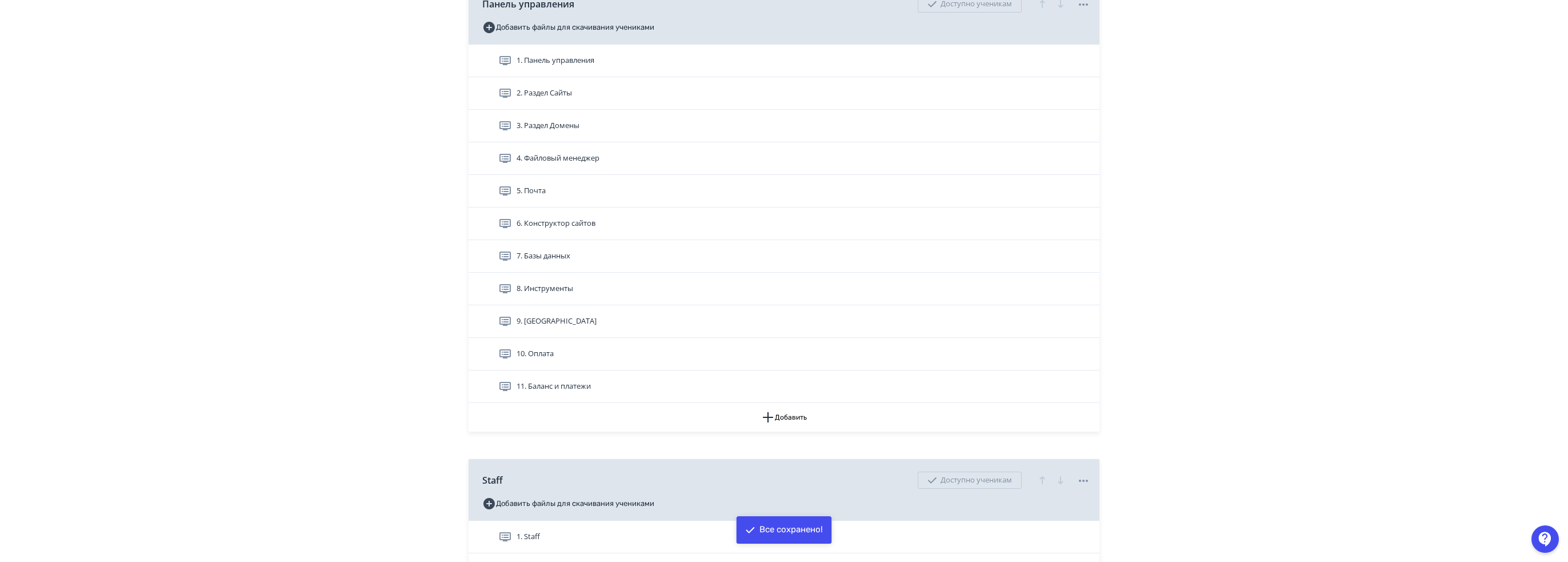
scroll to position [858, 0]
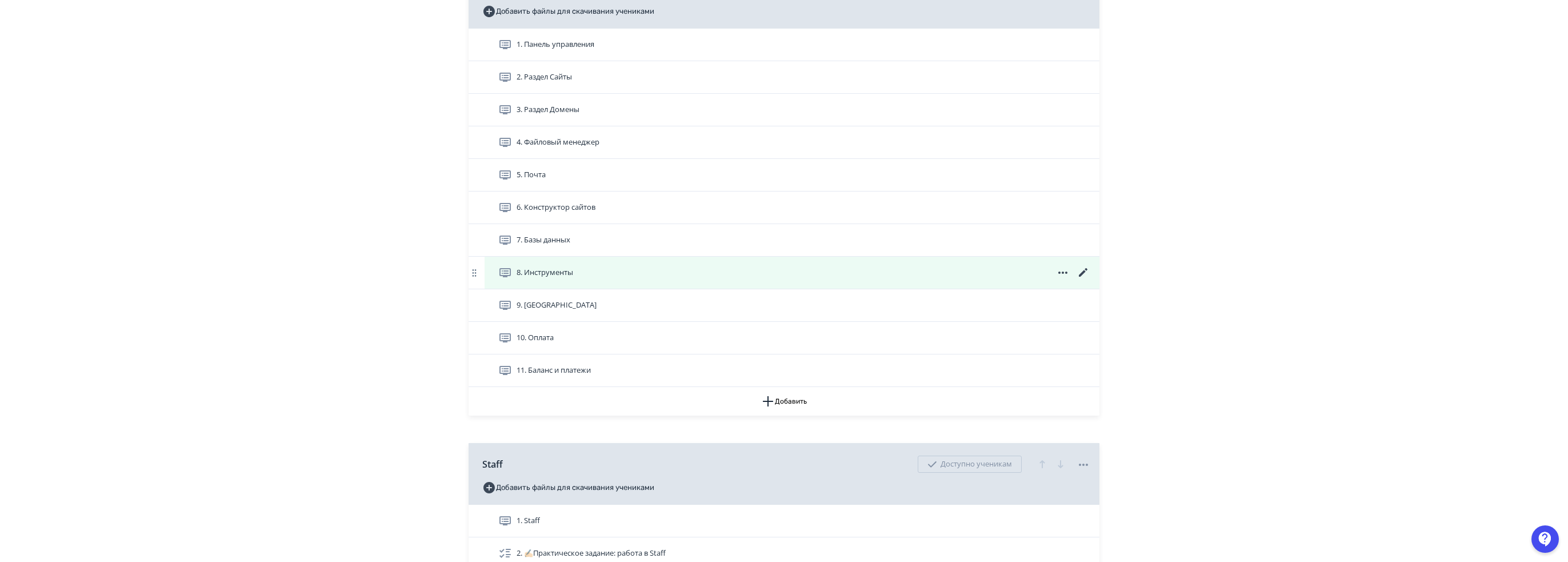
click at [1080, 269] on icon at bounding box center [1083, 273] width 14 height 14
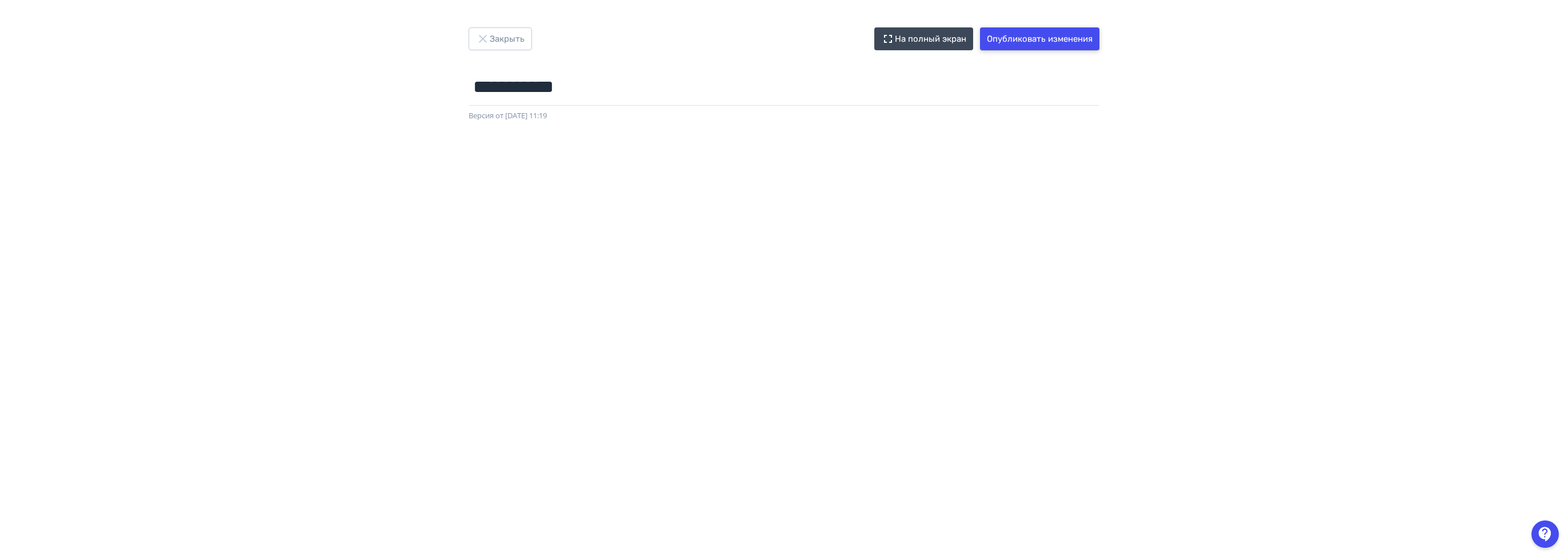
click at [1027, 32] on button "Опубликовать изменения" at bounding box center [1039, 38] width 119 height 22
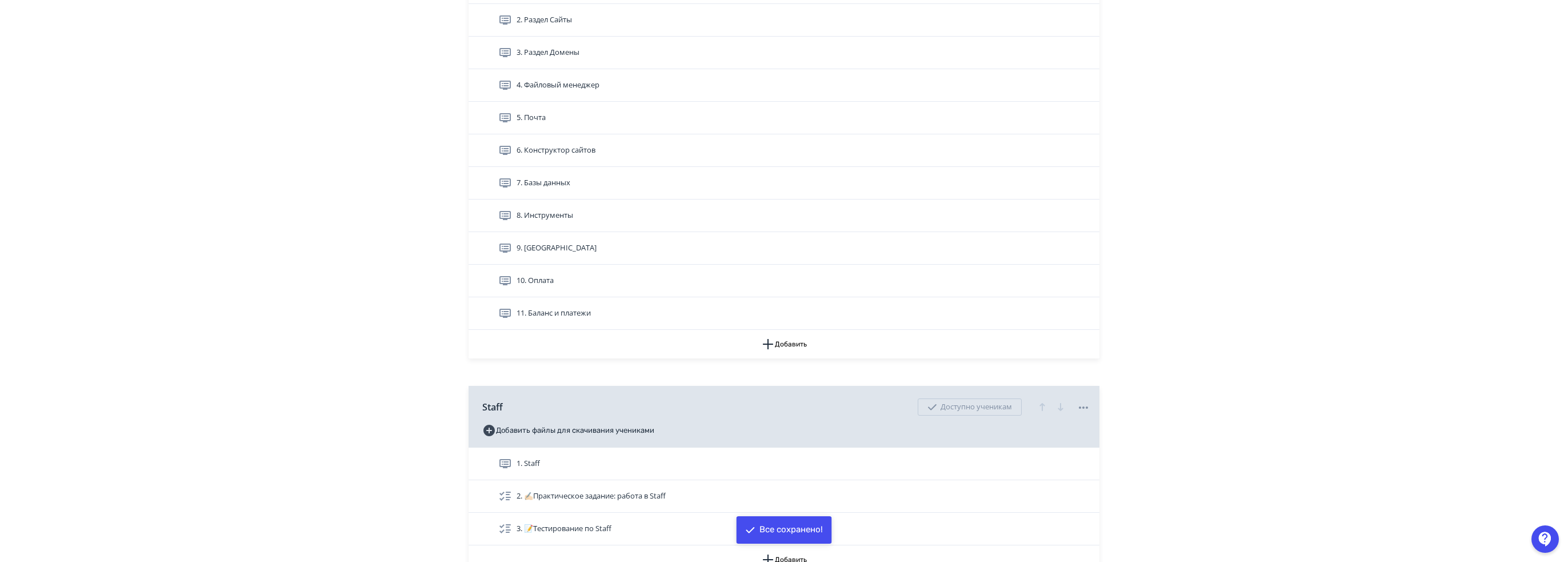
scroll to position [915, 0]
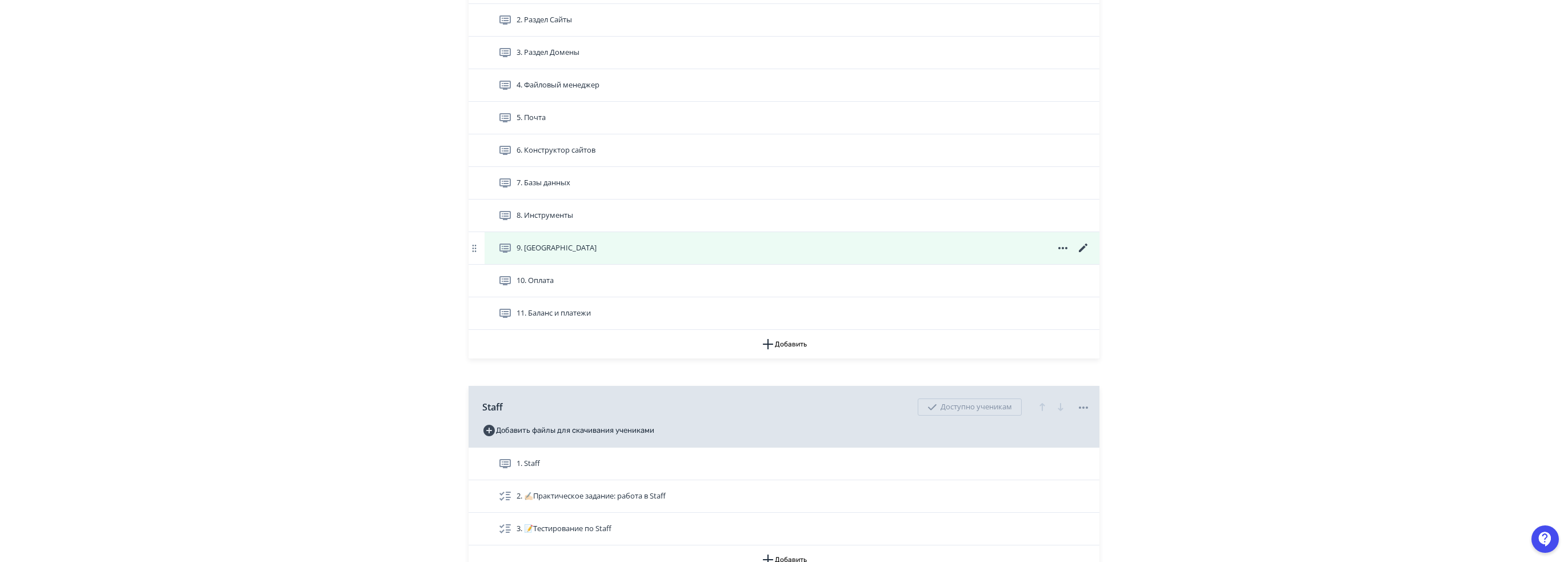
click at [1083, 246] on icon at bounding box center [1082, 247] width 8 height 8
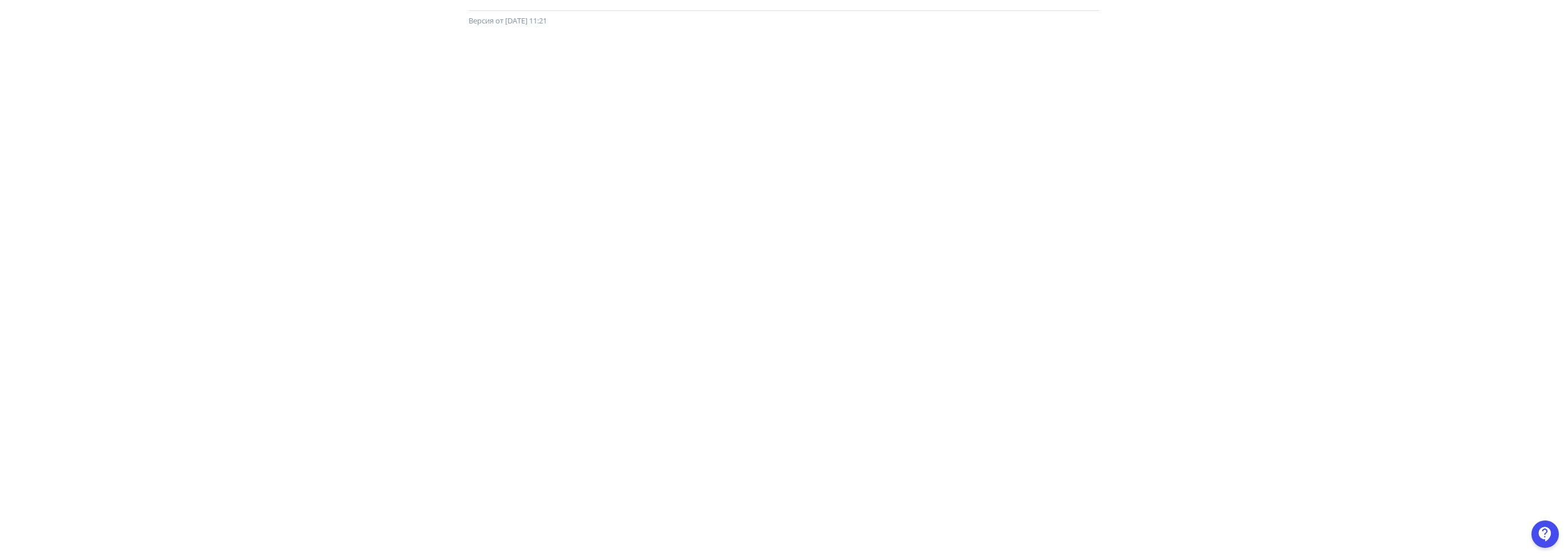
scroll to position [101, 0]
drag, startPoint x: 1168, startPoint y: 42, endPoint x: 382, endPoint y: 36, distance: 786.0
click at [382, 36] on div at bounding box center [784, 278] width 1568 height 514
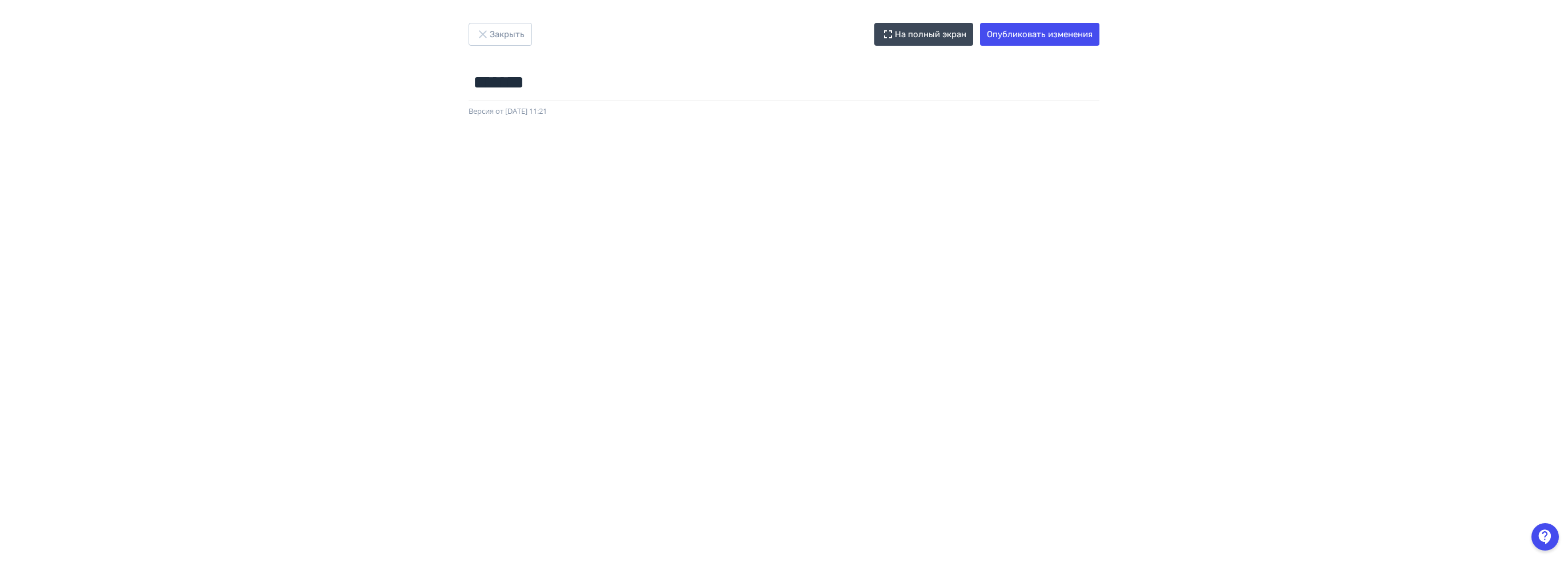
scroll to position [0, 0]
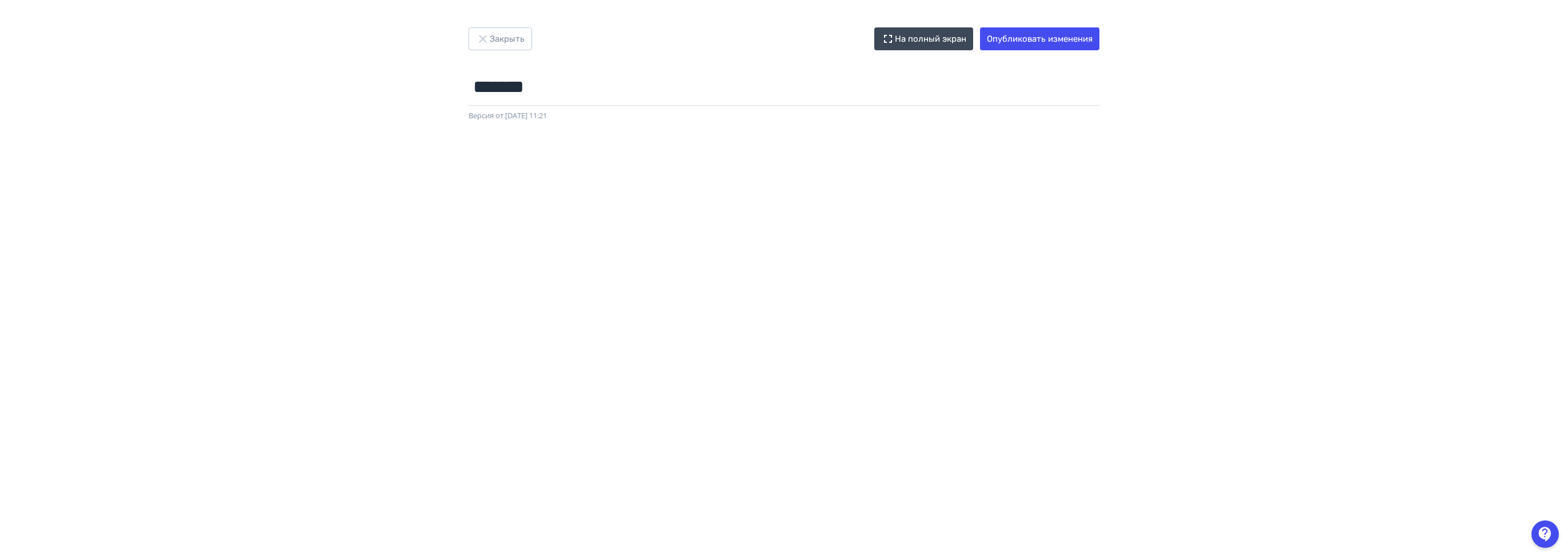
drag, startPoint x: 620, startPoint y: 131, endPoint x: 606, endPoint y: 134, distance: 14.3
click at [618, 131] on div at bounding box center [784, 378] width 1568 height 514
click at [1053, 40] on button "Опубликовать изменения" at bounding box center [1039, 38] width 119 height 22
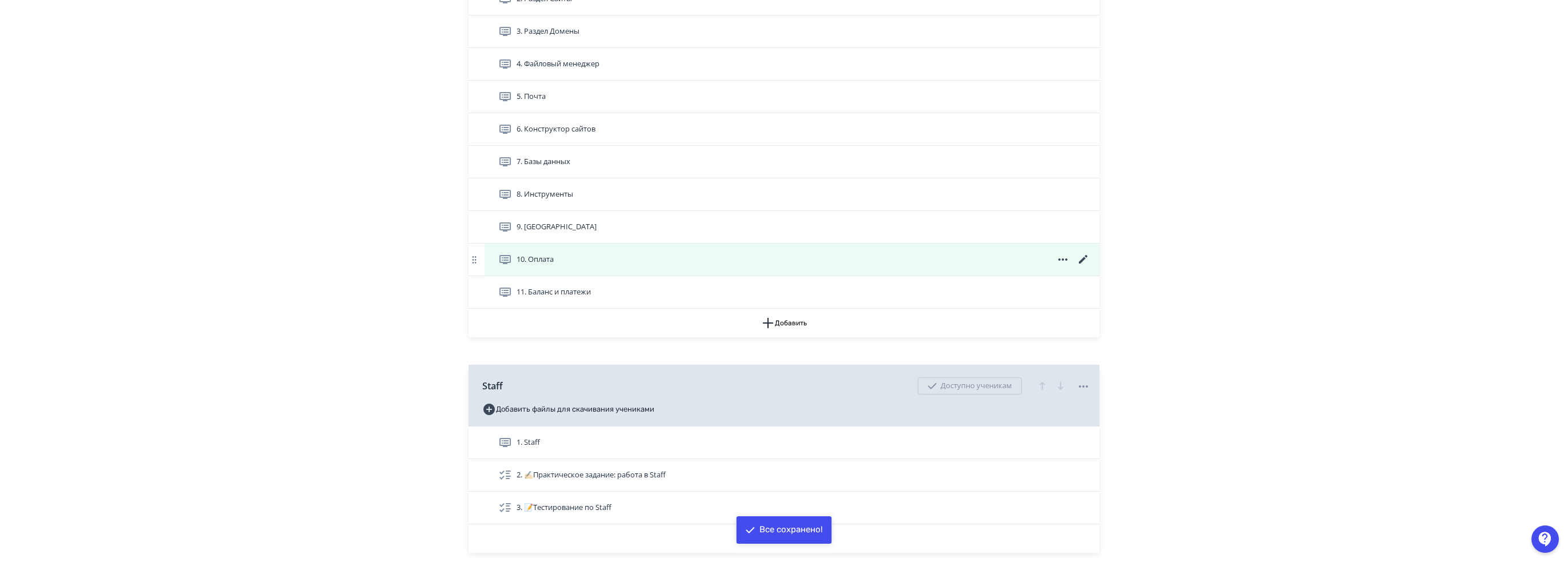
scroll to position [915, 0]
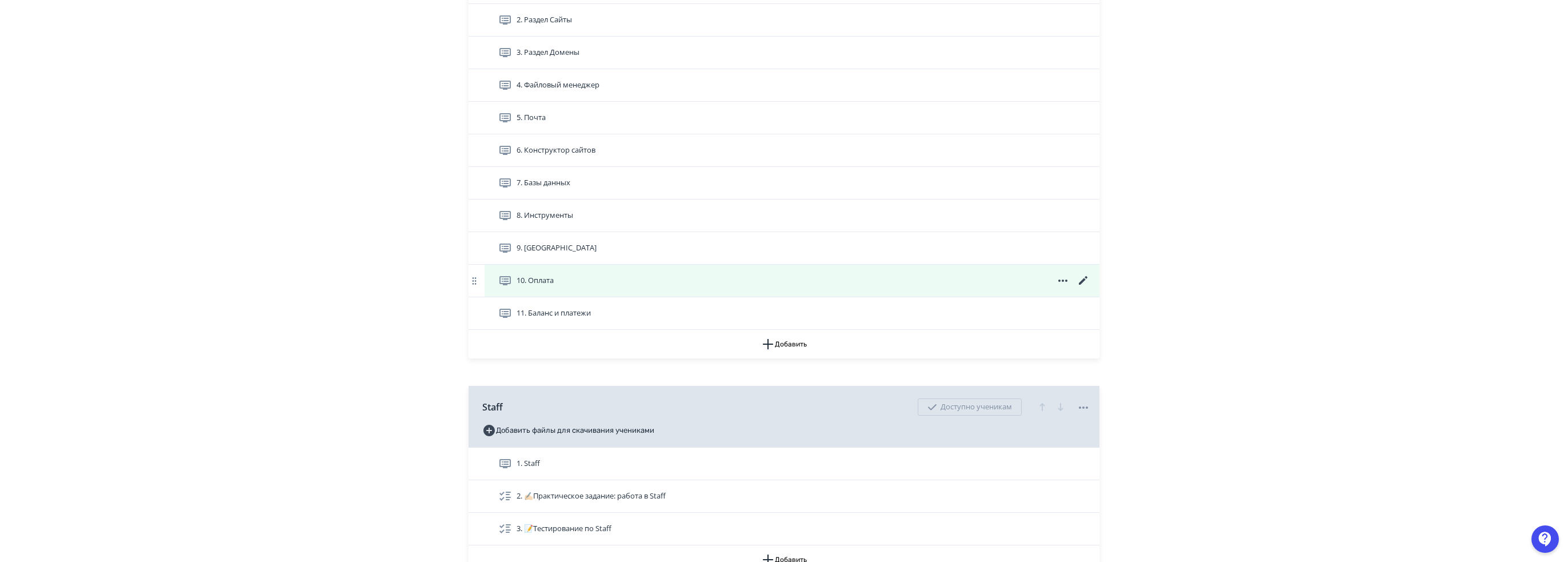
click at [1083, 281] on icon at bounding box center [1083, 280] width 14 height 14
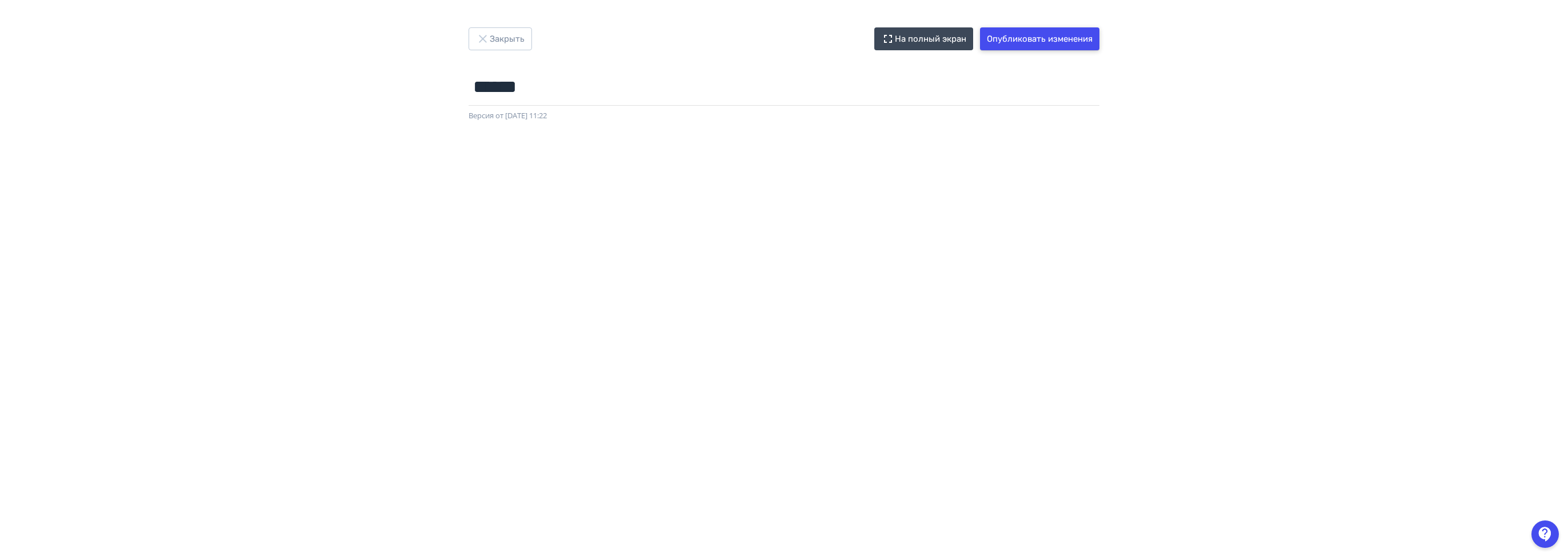
click at [1025, 46] on button "Опубликовать изменения" at bounding box center [1039, 38] width 119 height 22
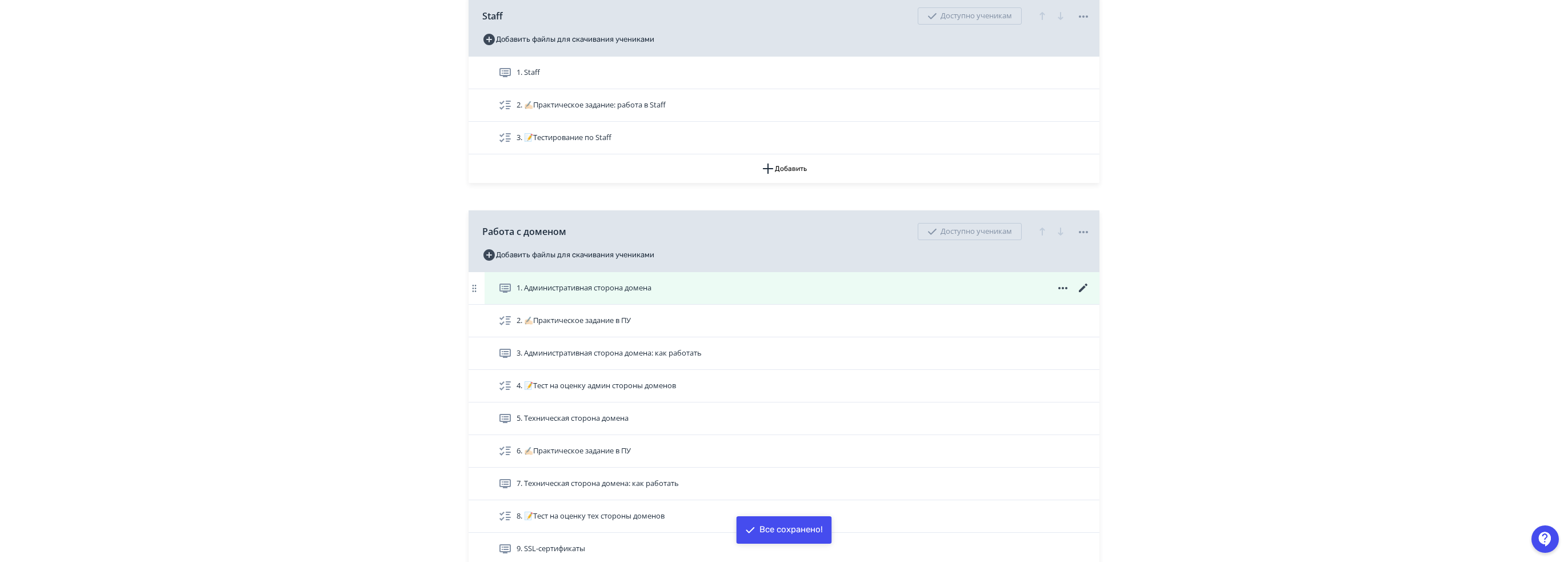
scroll to position [915, 0]
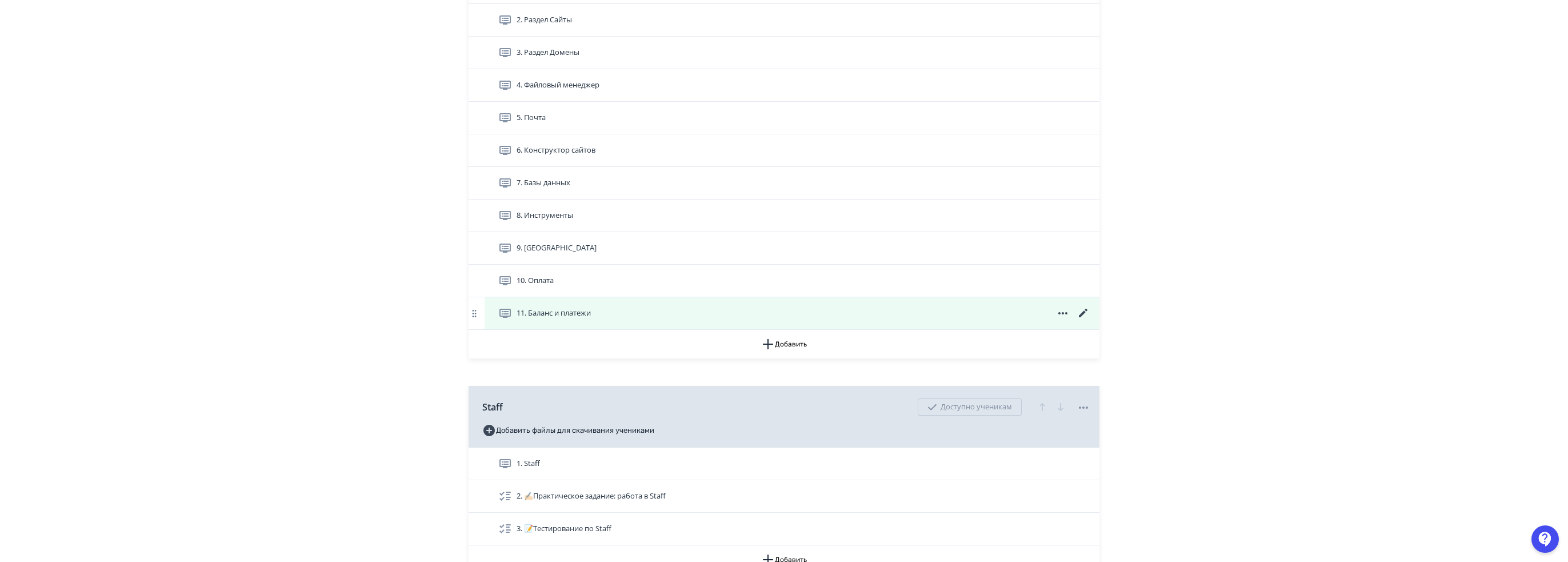
click at [1086, 309] on icon at bounding box center [1083, 313] width 14 height 14
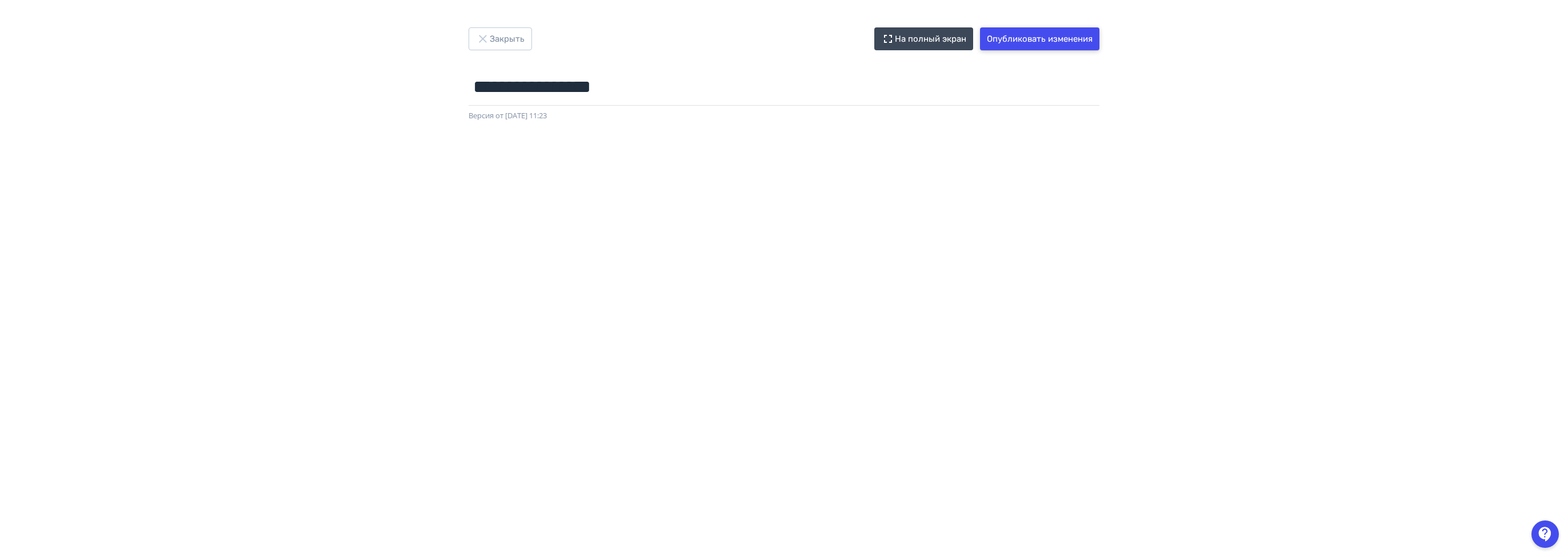
click at [1031, 40] on button "Опубликовать изменения" at bounding box center [1039, 38] width 119 height 22
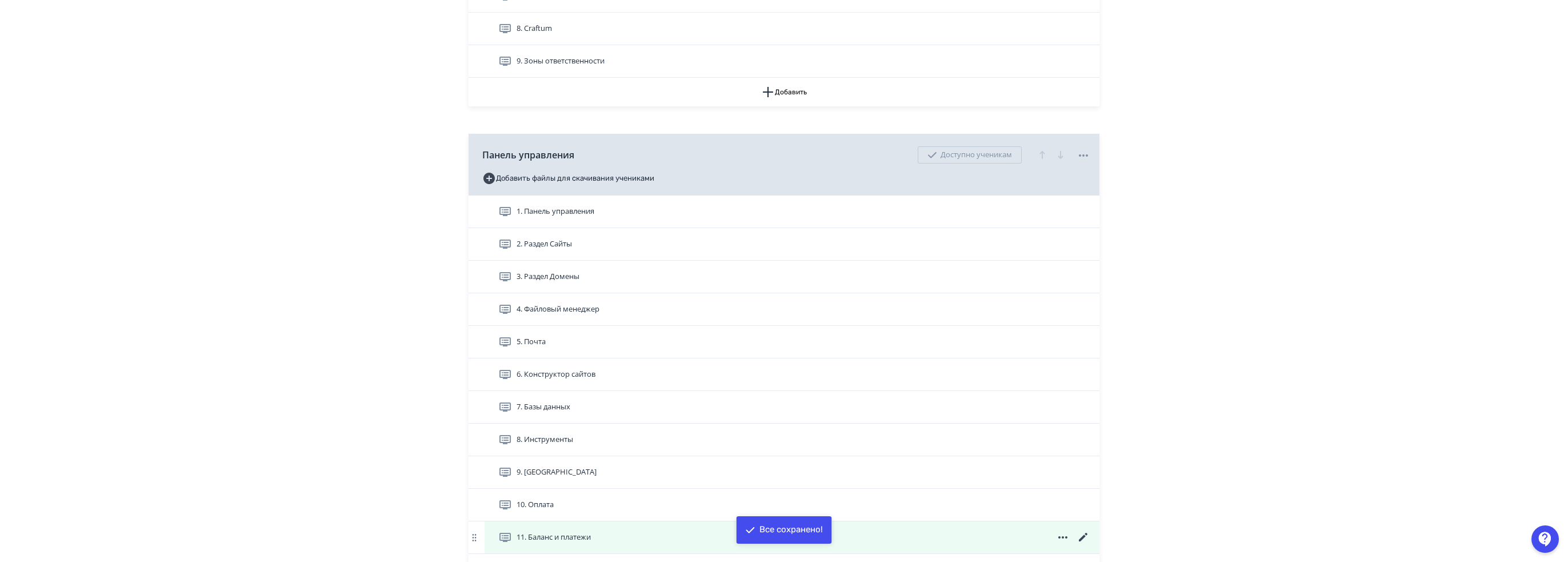
scroll to position [972, 0]
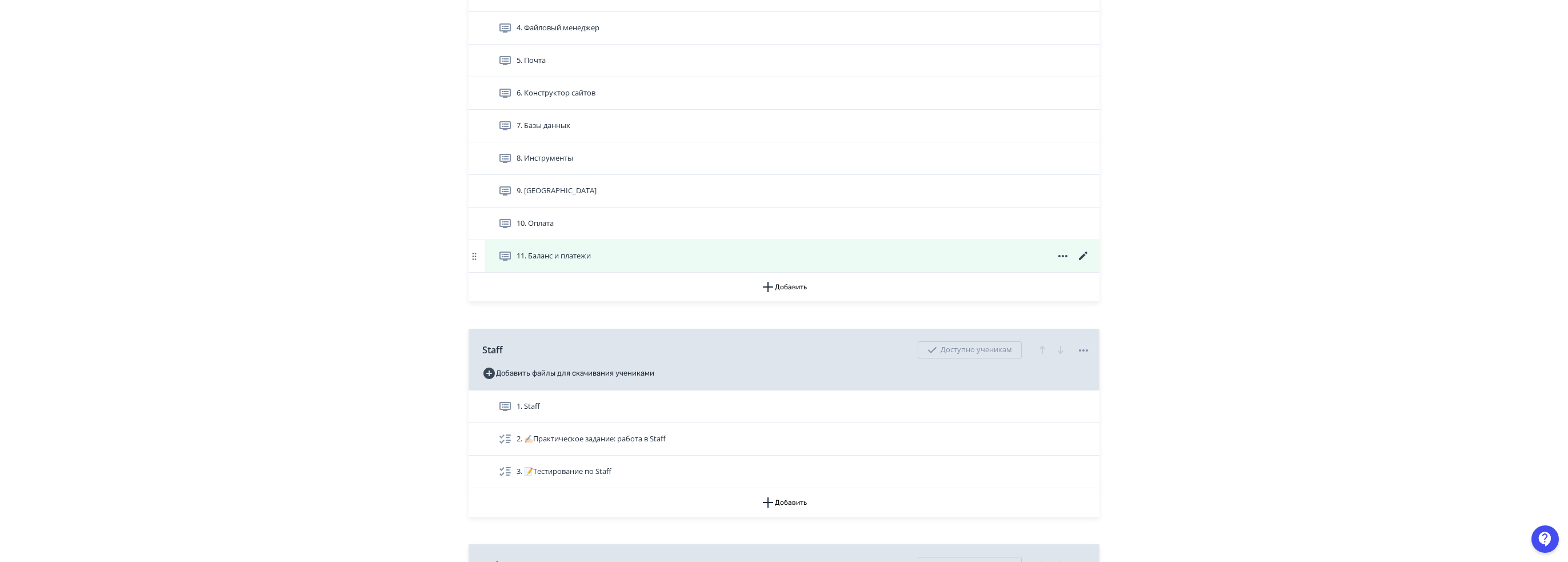
click at [1078, 253] on icon at bounding box center [1083, 256] width 14 height 14
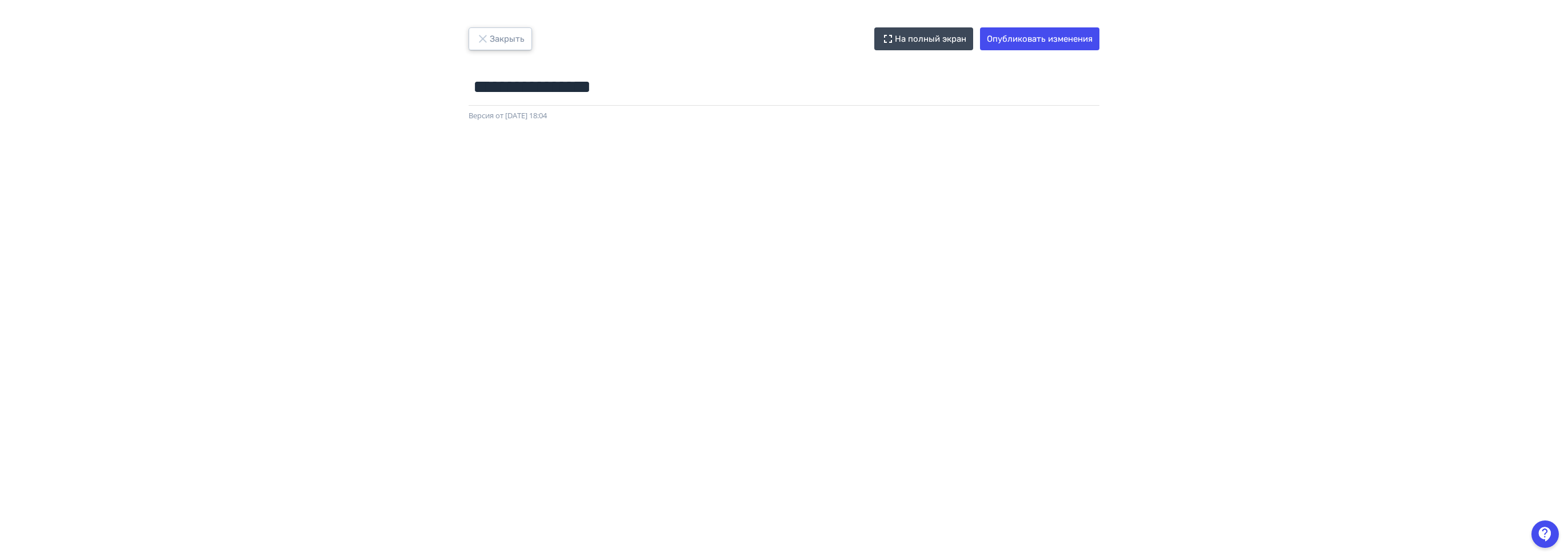
click at [502, 37] on button "Закрыть" at bounding box center [500, 38] width 63 height 22
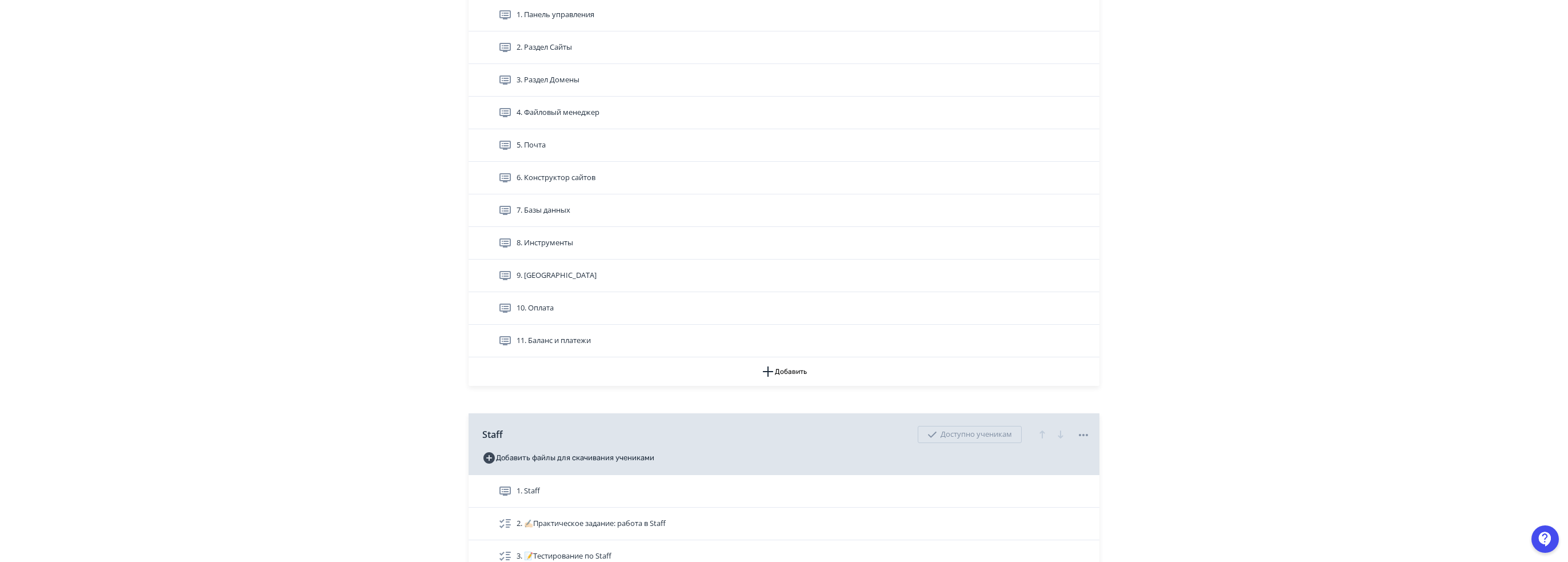
scroll to position [1144, 0]
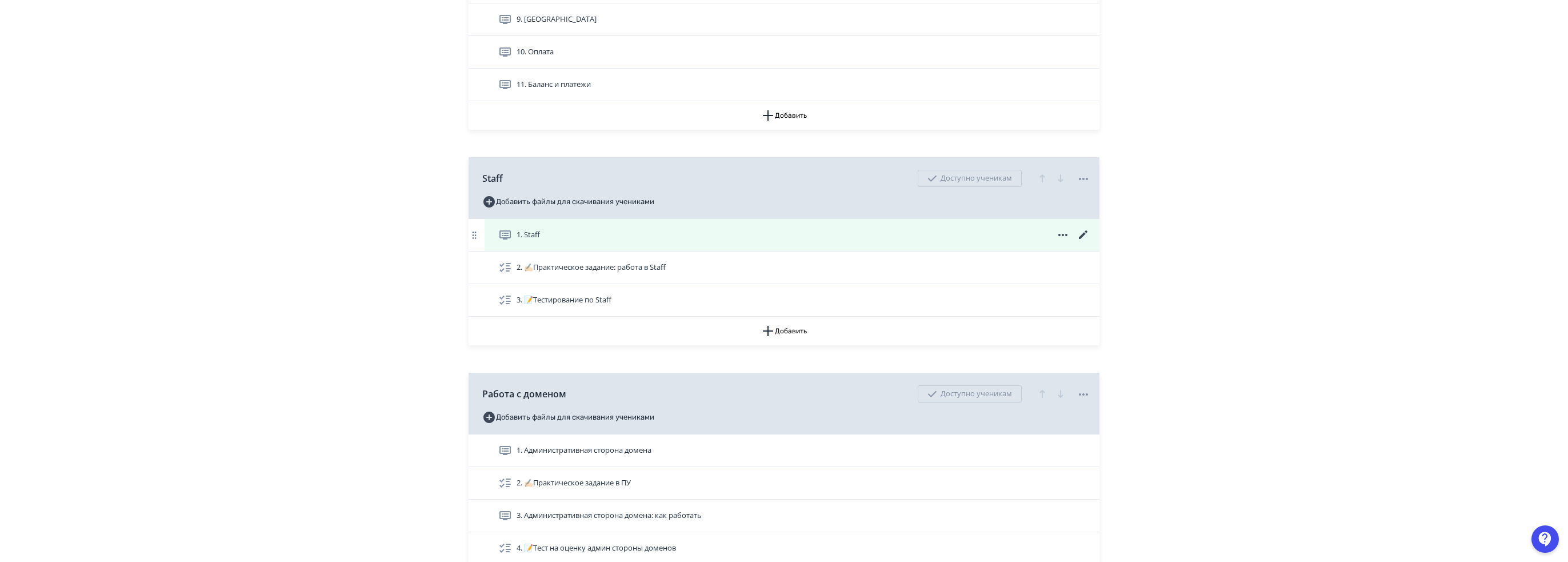
click at [1084, 232] on icon at bounding box center [1082, 234] width 8 height 8
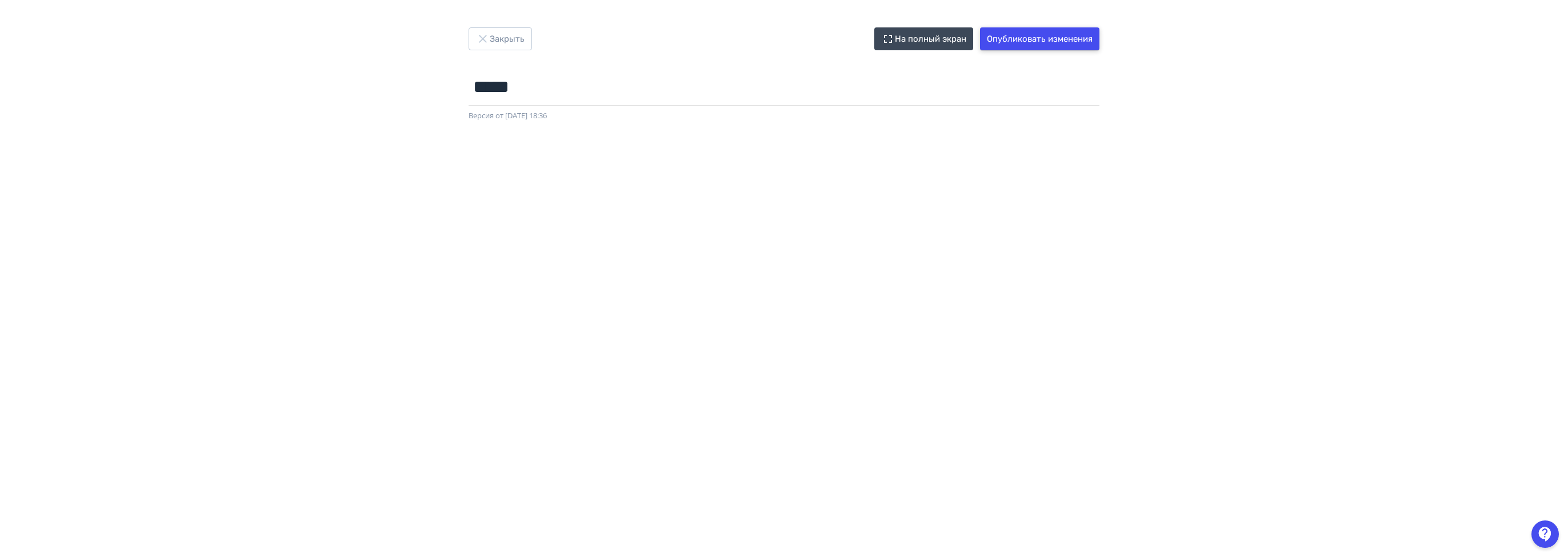
click at [1060, 34] on button "Опубликовать изменения" at bounding box center [1039, 38] width 119 height 22
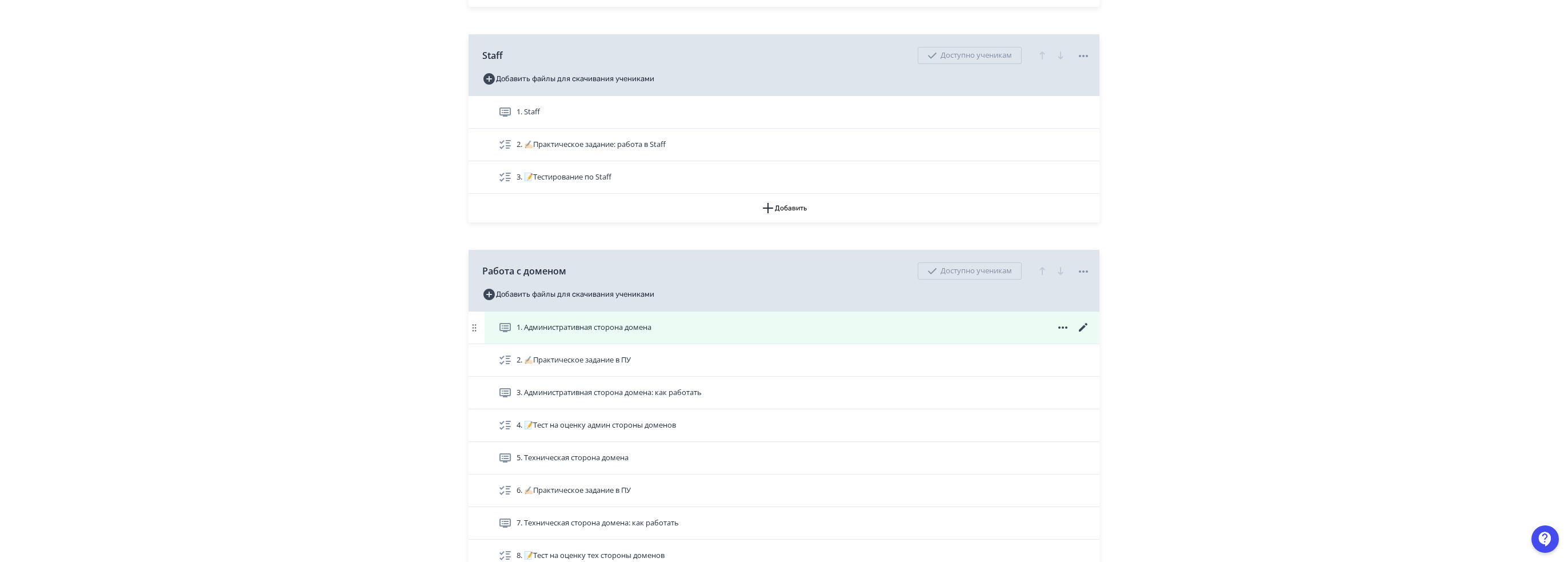
scroll to position [1315, 0]
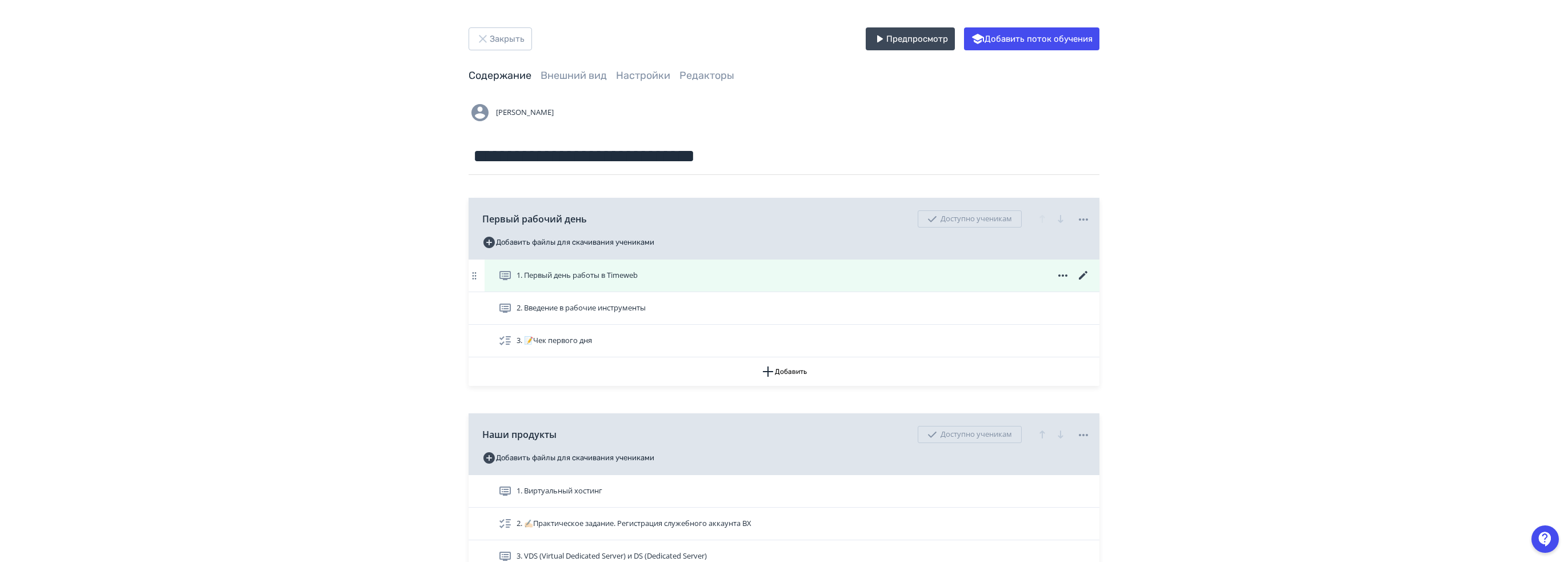
click at [1083, 274] on icon at bounding box center [1083, 275] width 14 height 14
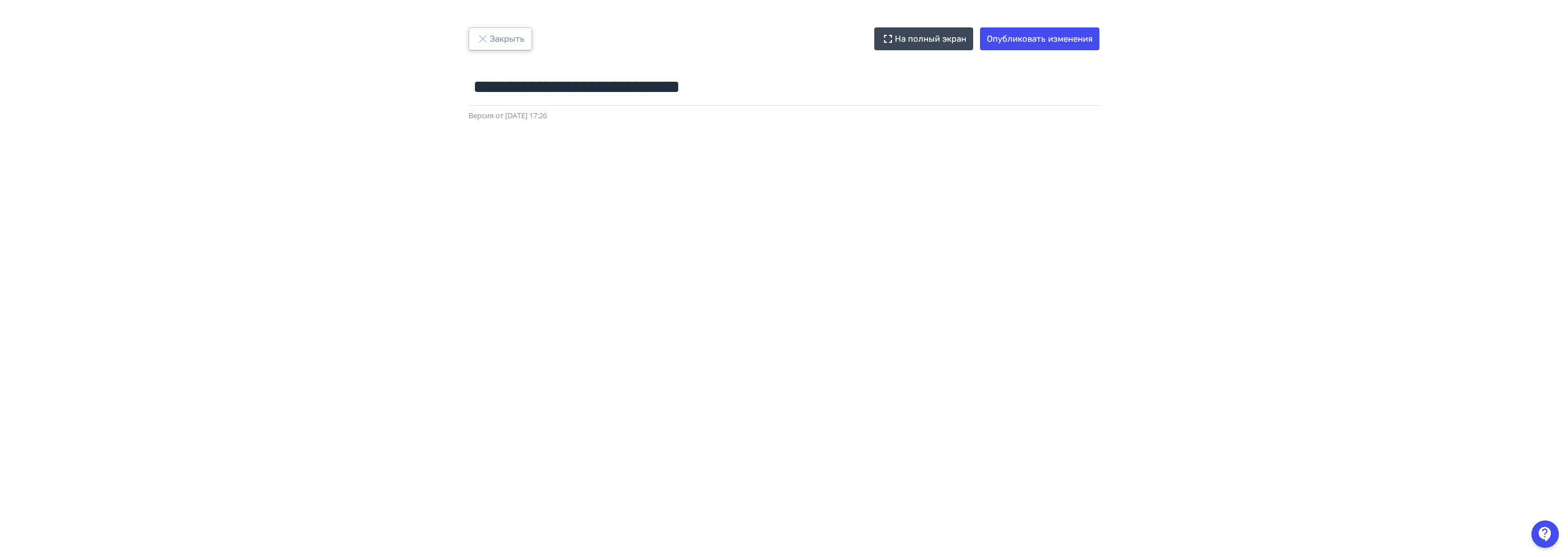
click at [505, 28] on button "Закрыть" at bounding box center [500, 38] width 63 height 22
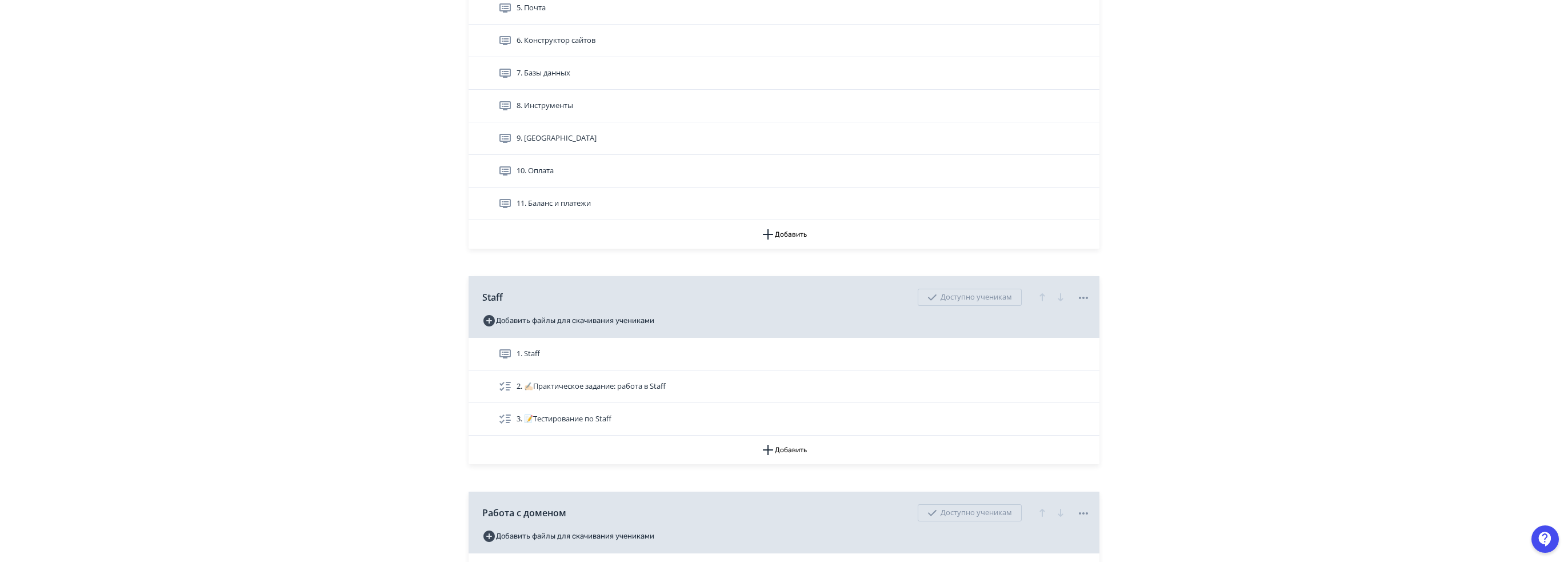
scroll to position [1029, 0]
